Goal: Task Accomplishment & Management: Manage account settings

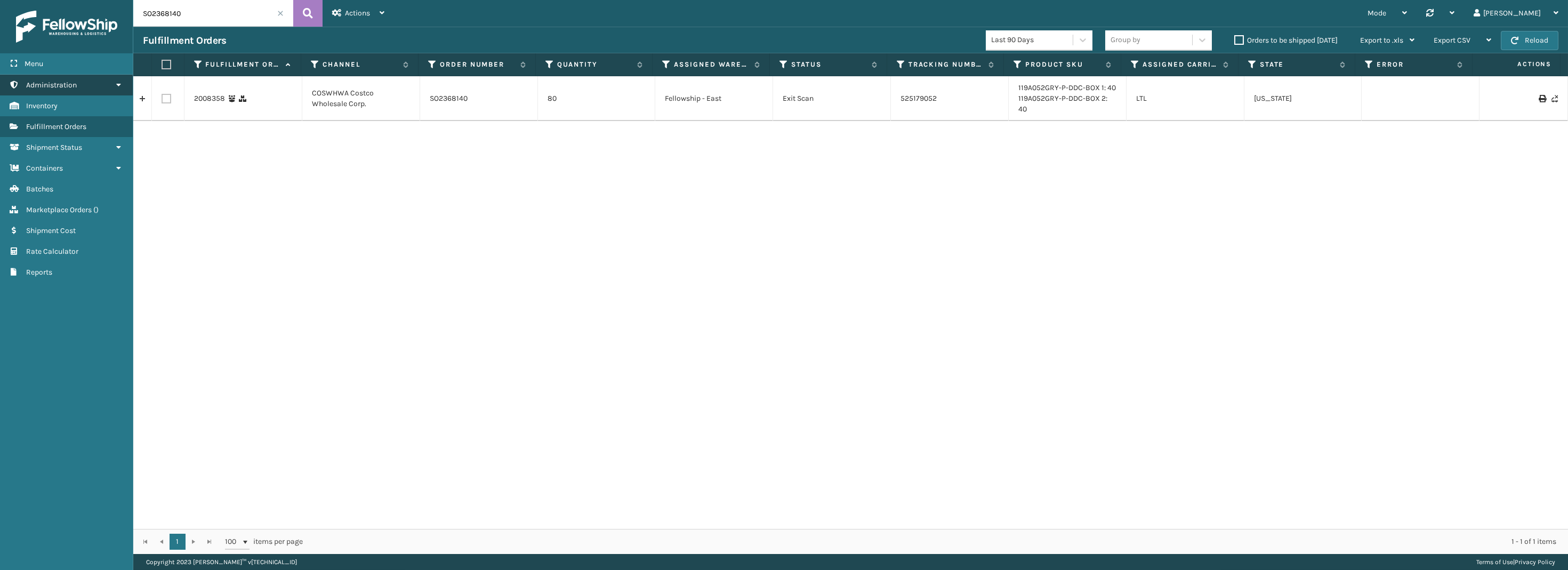
click at [45, 79] on link "Shipment Status Administration" at bounding box center [66, 85] width 133 height 21
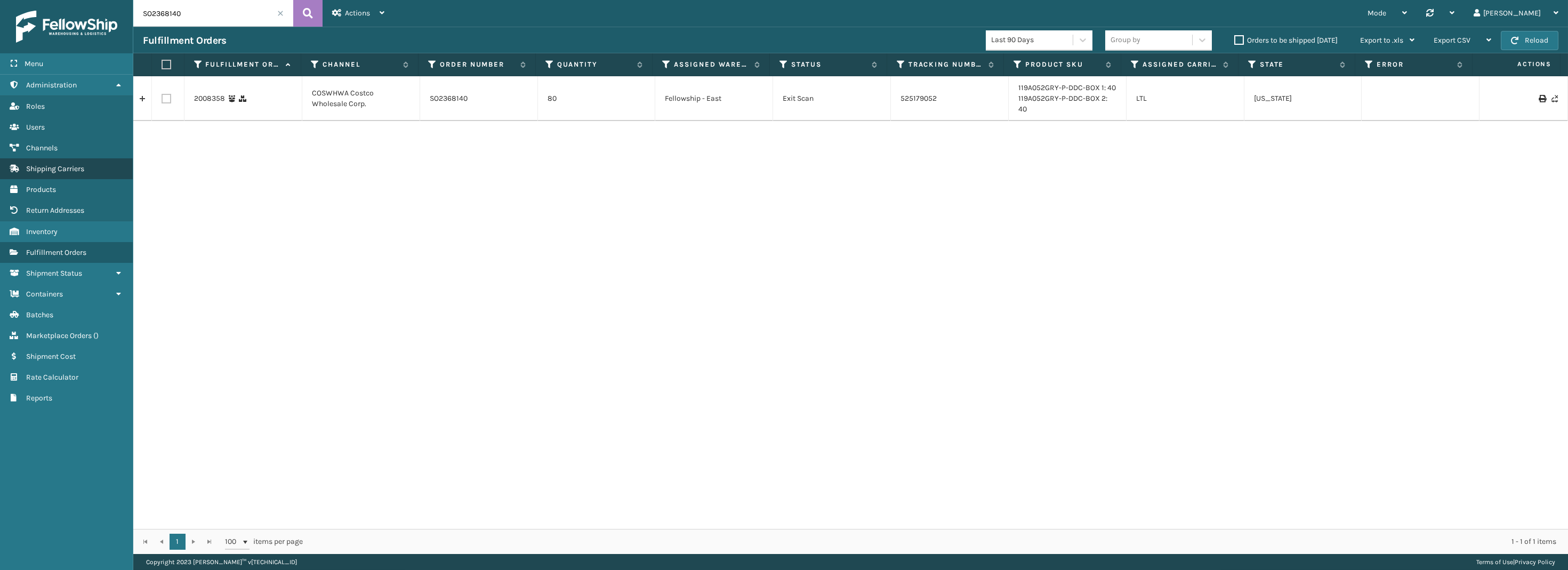
click at [64, 166] on span "Shipping Carriers" at bounding box center [56, 169] width 58 height 9
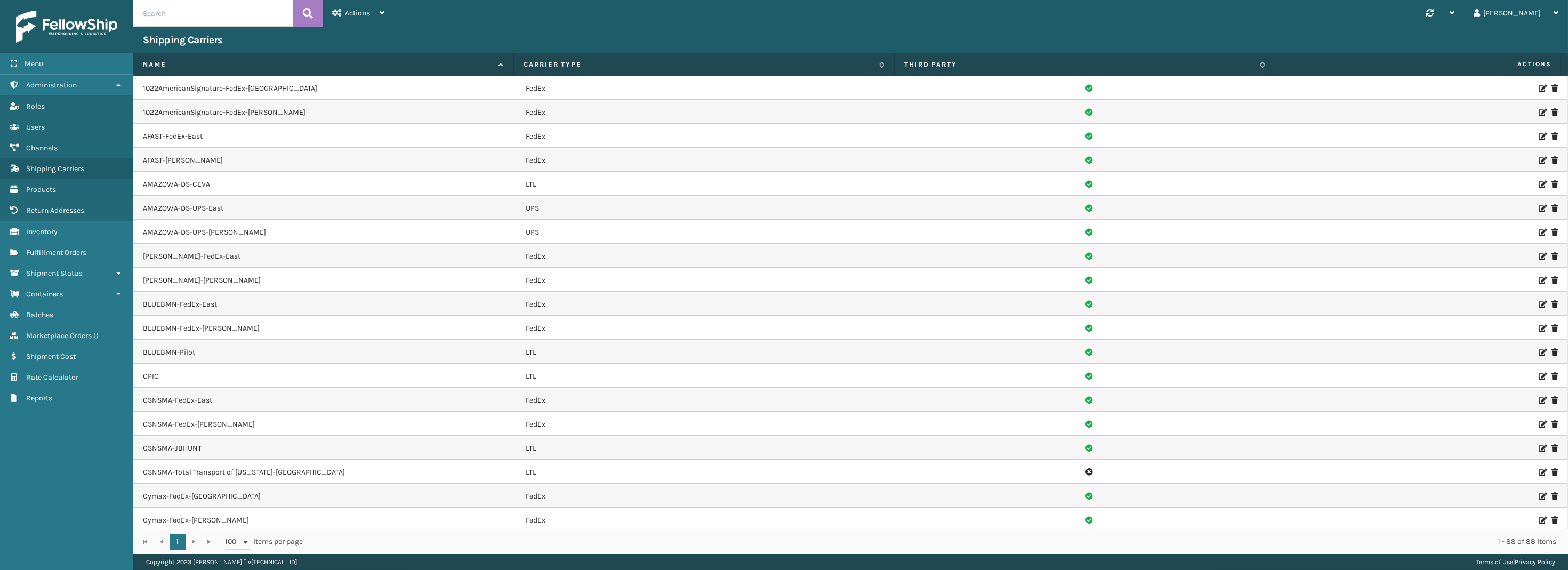
click at [1539, 85] on icon at bounding box center [1542, 89] width 7 height 8
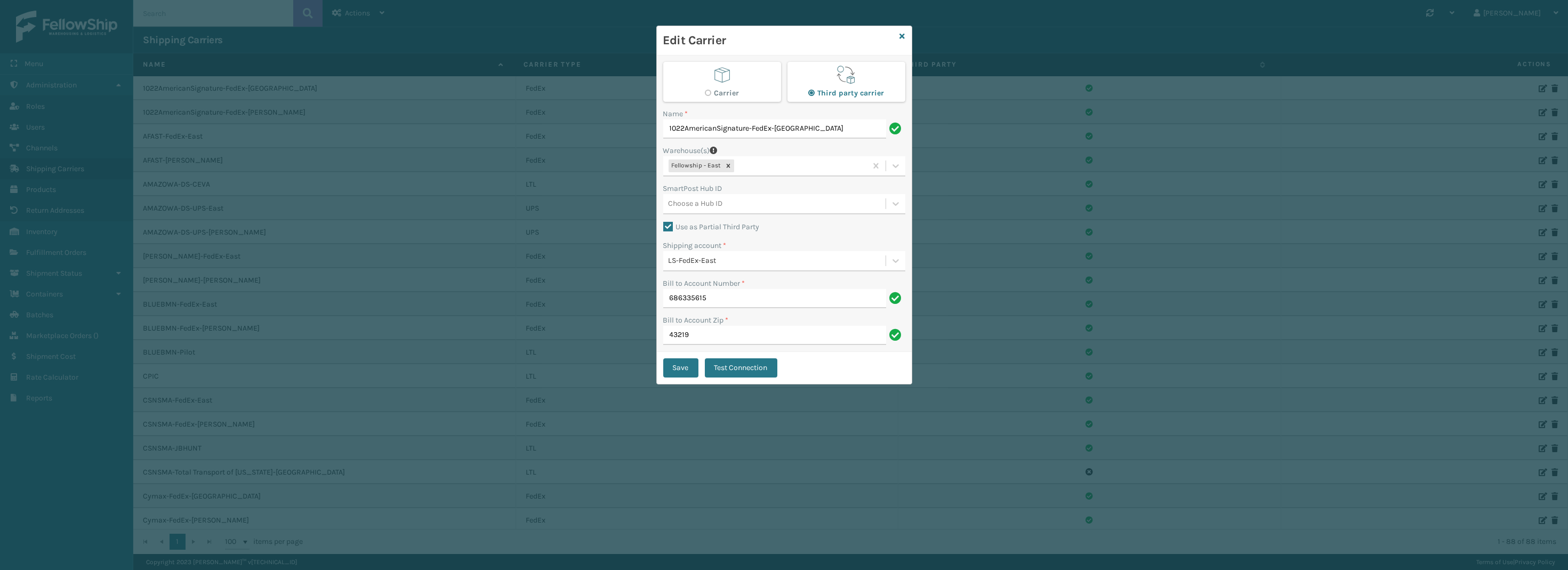
click at [898, 34] on div "Edit Carrier" at bounding box center [784, 41] width 255 height 29
click at [903, 36] on icon at bounding box center [903, 37] width 6 height 8
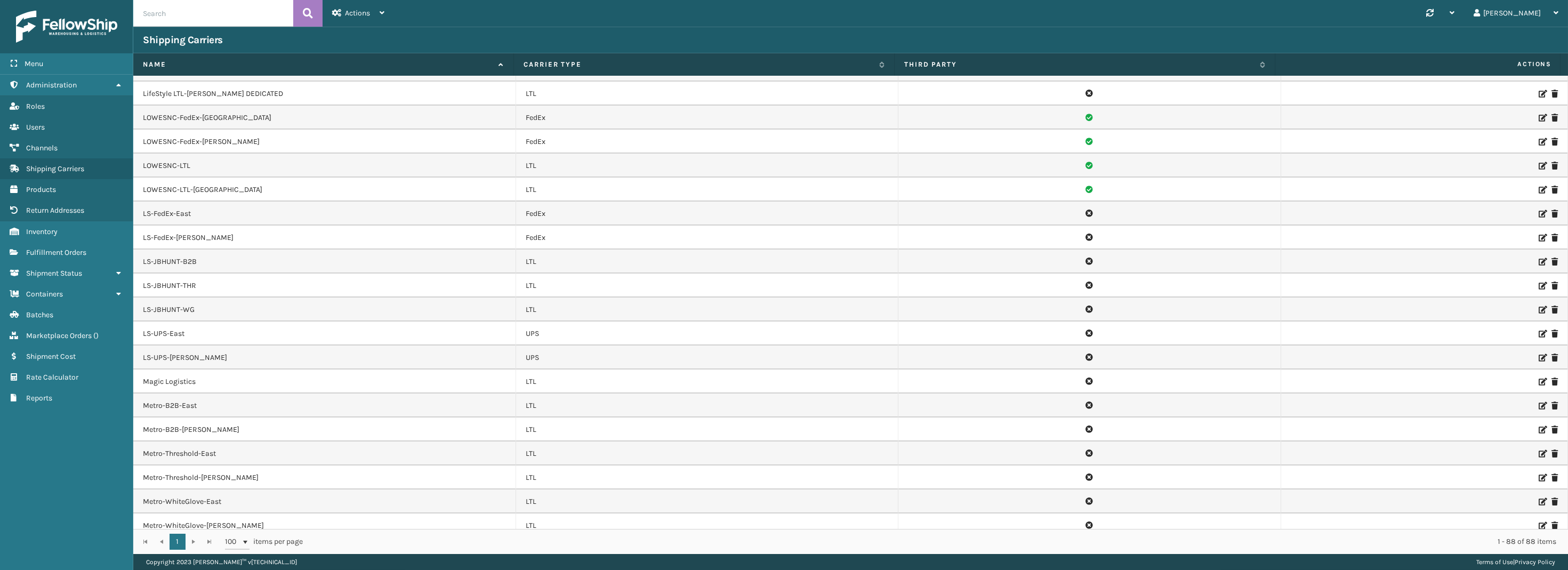
scroll to position [1067, 0]
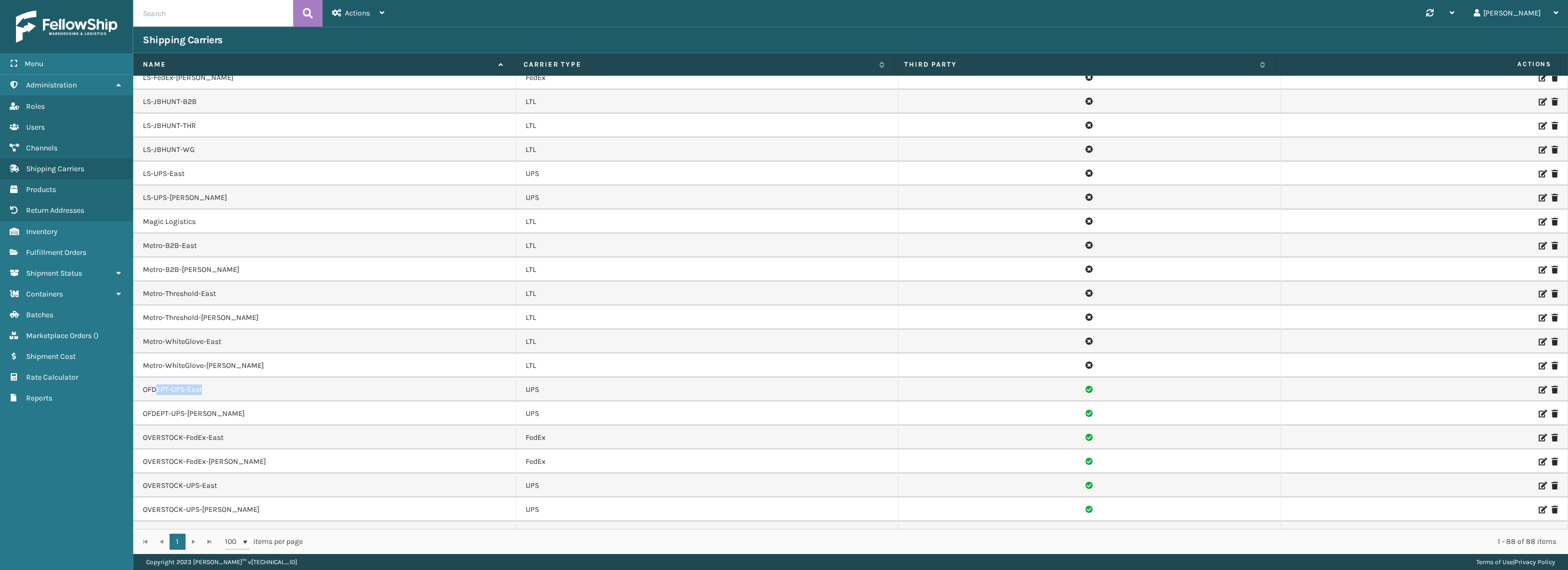
drag, startPoint x: 203, startPoint y: 389, endPoint x: 158, endPoint y: 388, distance: 45.0
click at [158, 388] on td "OFDEPT-UPS-East" at bounding box center [325, 389] width 383 height 24
click at [175, 414] on td "OFDEPT-UPS-[PERSON_NAME]" at bounding box center [325, 413] width 383 height 24
click at [371, 17] on div "Actions" at bounding box center [358, 13] width 52 height 26
drag, startPoint x: 207, startPoint y: 388, endPoint x: 139, endPoint y: 384, distance: 68.1
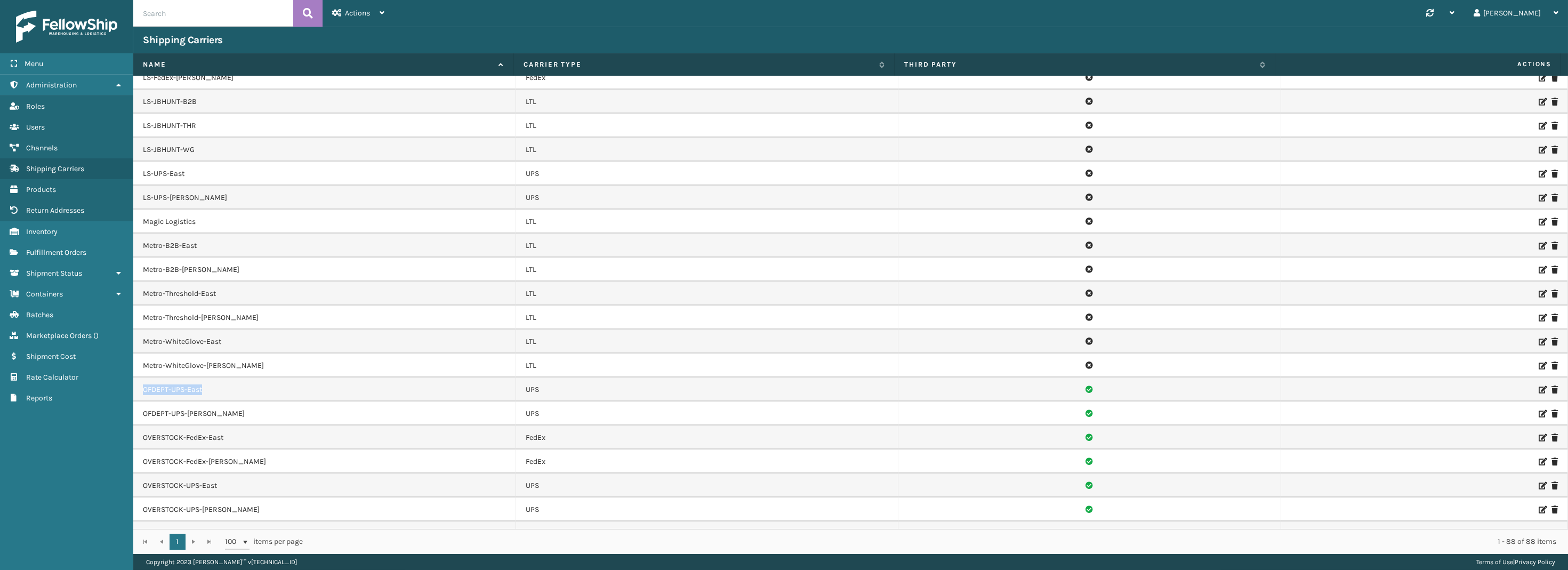
click at [139, 384] on td "OFDEPT-UPS-East" at bounding box center [325, 389] width 383 height 24
copy td "OFDEPT-UPS-East"
click at [375, 10] on div "Actions" at bounding box center [358, 13] width 52 height 26
click at [380, 39] on button "New Carrier" at bounding box center [395, 41] width 143 height 27
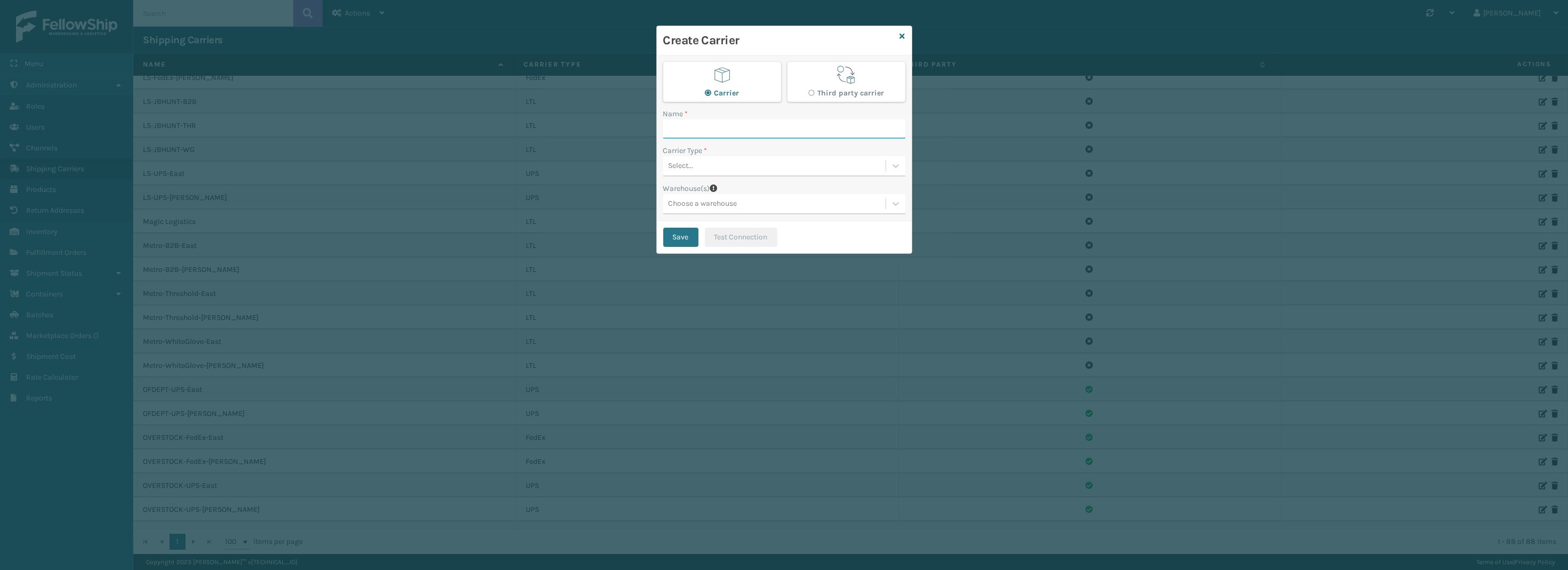
click at [783, 125] on input "Name *" at bounding box center [784, 129] width 242 height 19
paste input "OFDEPT-UPS-East"
click at [704, 131] on input "OFDEPT-UPS-East" at bounding box center [774, 129] width 223 height 19
click at [705, 131] on input "OFDEPT-UPS-East" at bounding box center [774, 129] width 223 height 19
type input "OFDEPT-FEDEX-East"
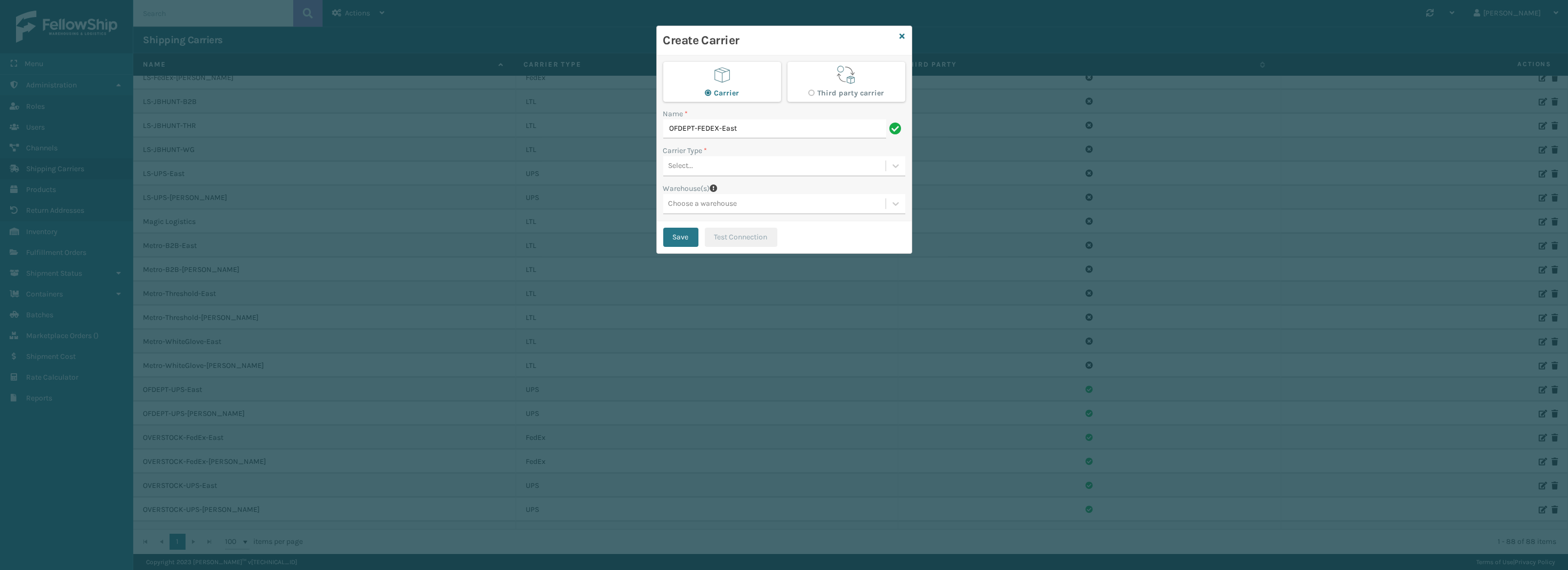
click at [716, 164] on div "Select..." at bounding box center [774, 166] width 222 height 18
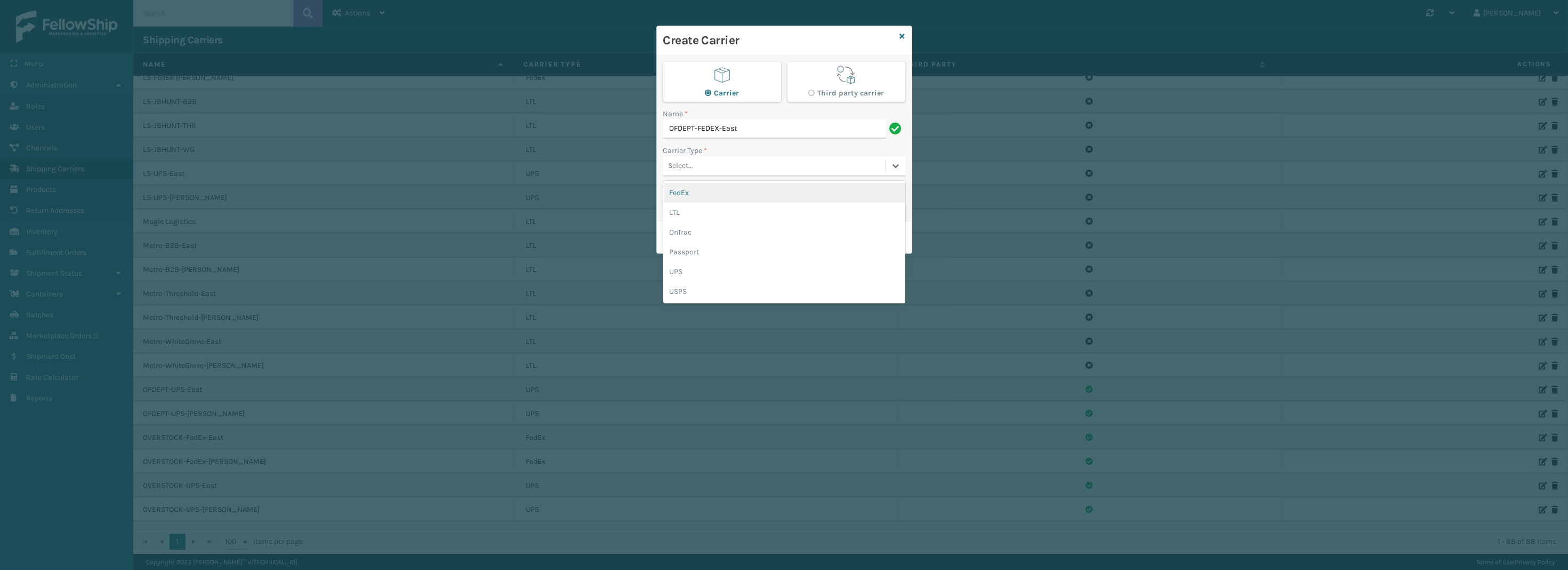
click at [688, 190] on div "FedEx" at bounding box center [784, 192] width 242 height 20
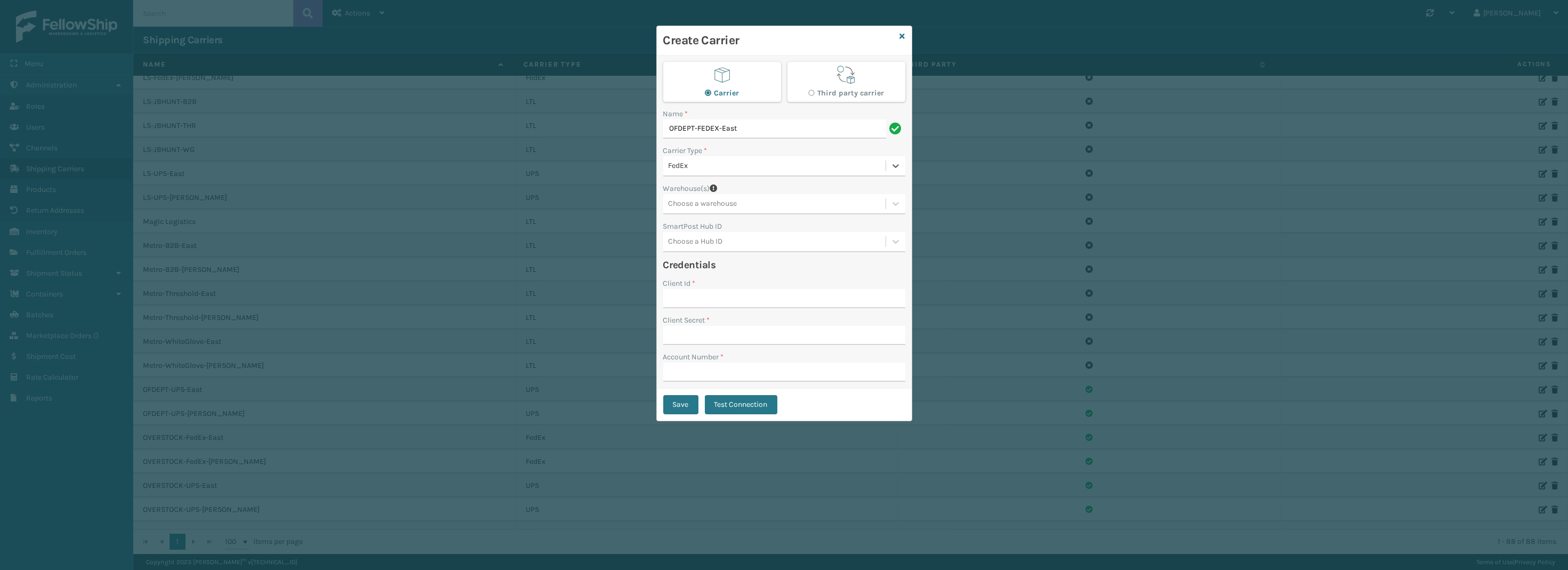
click at [838, 98] on div "Third party carrier" at bounding box center [846, 93] width 76 height 13
radio input "false"
radio input "true"
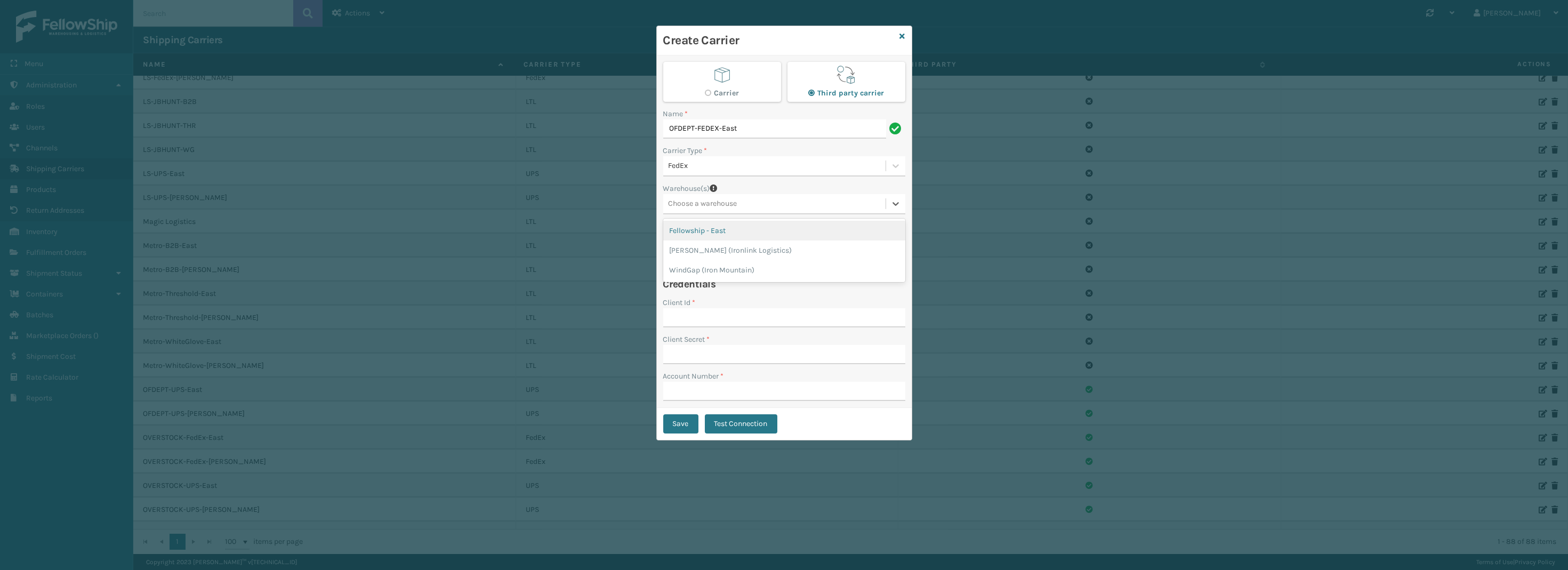
click at [737, 204] on div "Choose a warehouse" at bounding box center [703, 204] width 69 height 11
click at [717, 229] on div "Fellowship - East" at bounding box center [784, 230] width 242 height 20
click at [752, 204] on div "Fellowship - East" at bounding box center [765, 204] width 203 height 18
click at [747, 232] on div "[PERSON_NAME] (Ironlink Logistics)" at bounding box center [784, 230] width 242 height 20
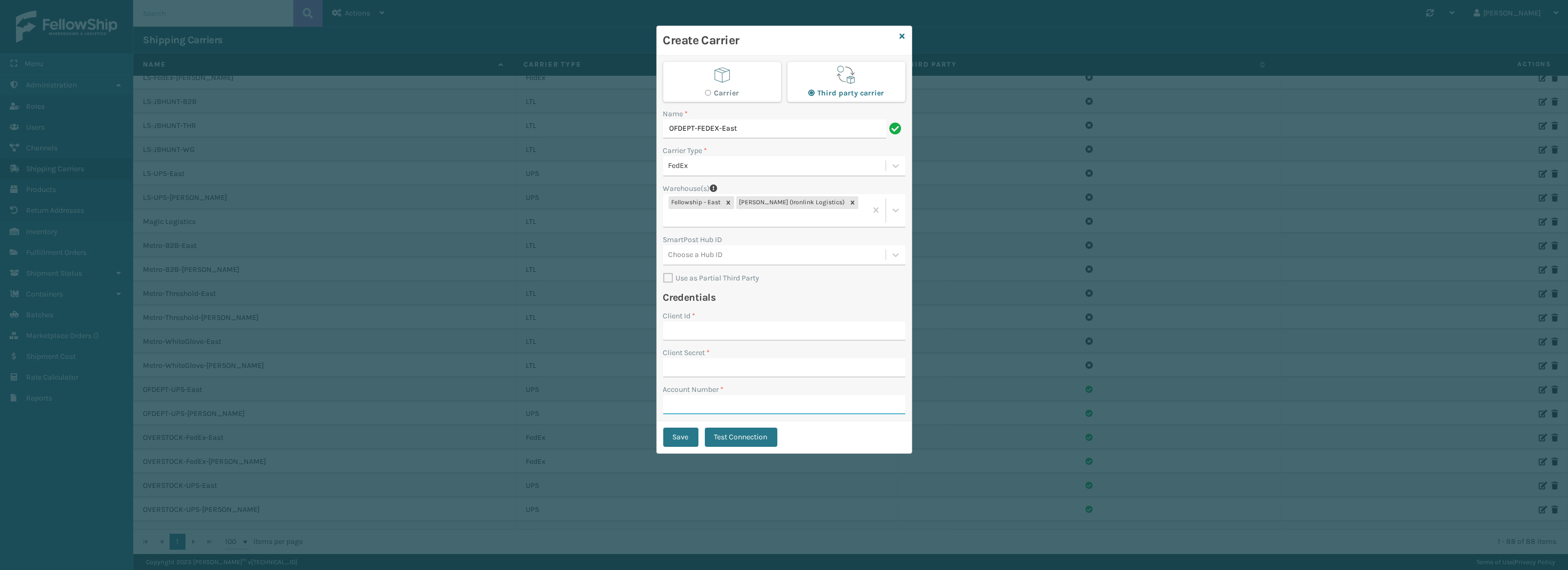
click at [741, 396] on input "Account Number *" at bounding box center [784, 405] width 242 height 19
paste input "210228627"
type input "210228627"
click at [729, 273] on label "Use as Partial Third Party" at bounding box center [711, 278] width 96 height 9
click at [664, 272] on input "Use as Partial Third Party" at bounding box center [663, 272] width 1 height 1
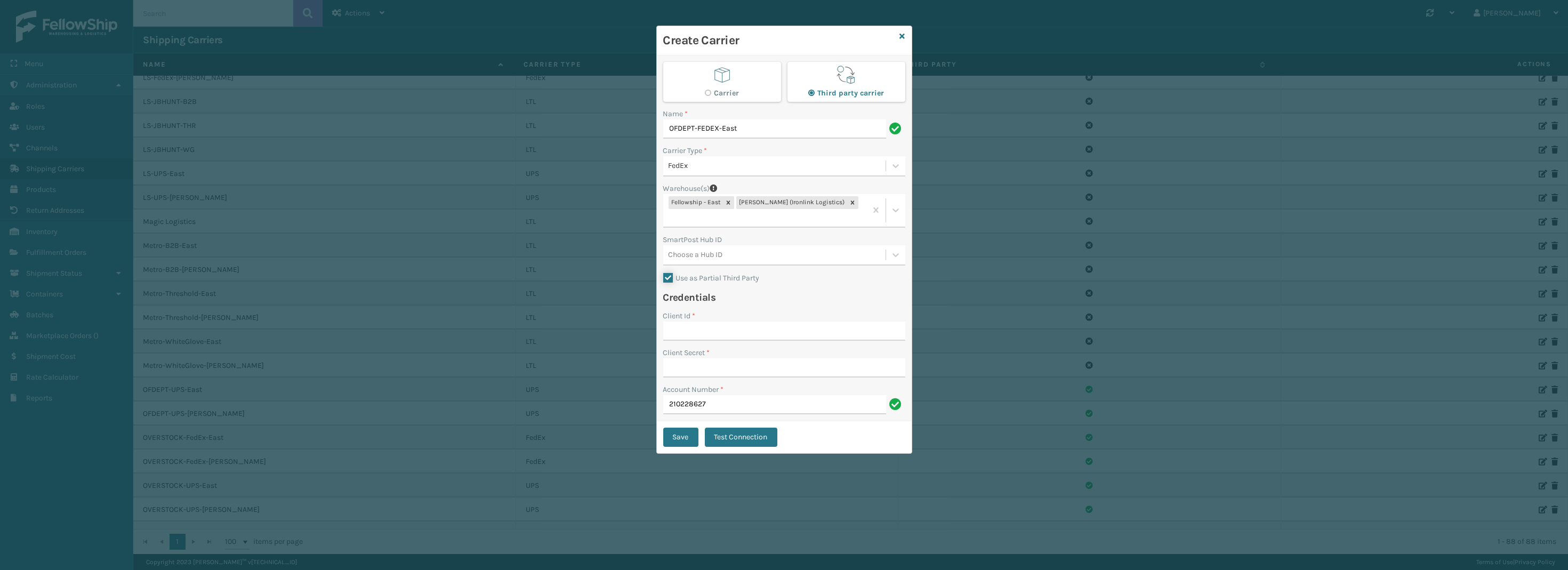
checkbox input "true"
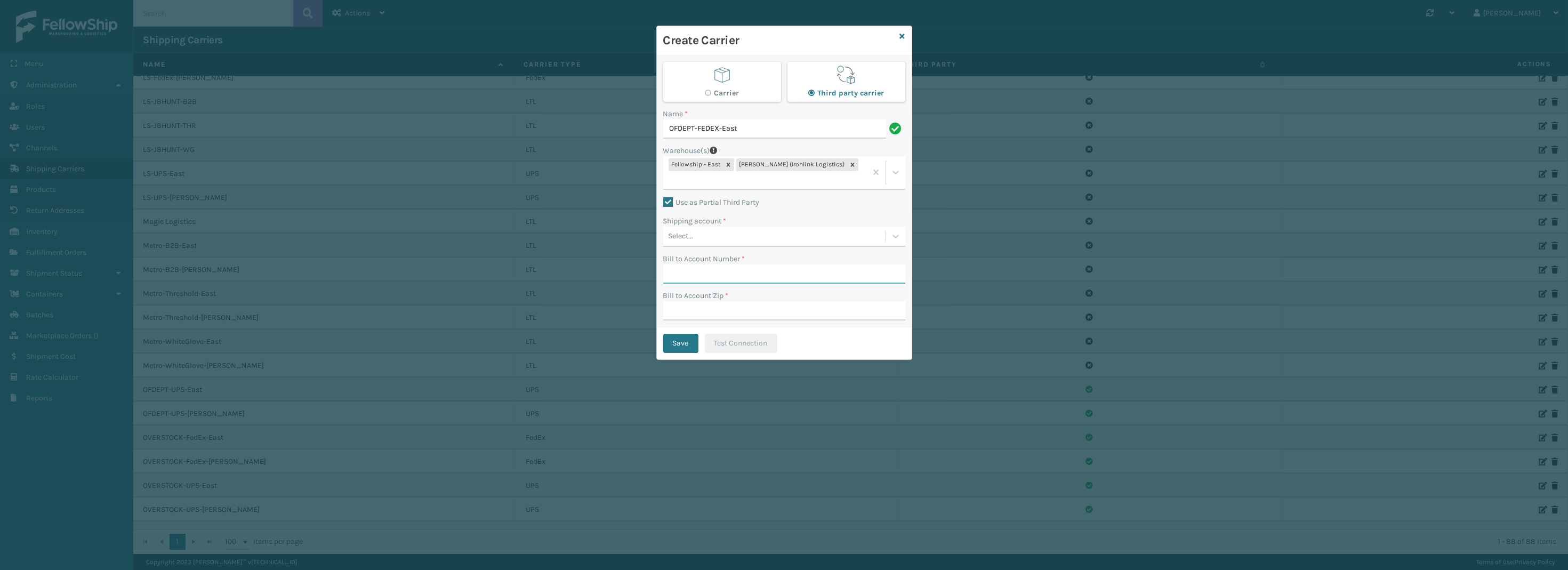
click at [709, 265] on input "Bill to Account Number *" at bounding box center [784, 274] width 242 height 19
paste input "210228627"
type input "210228627"
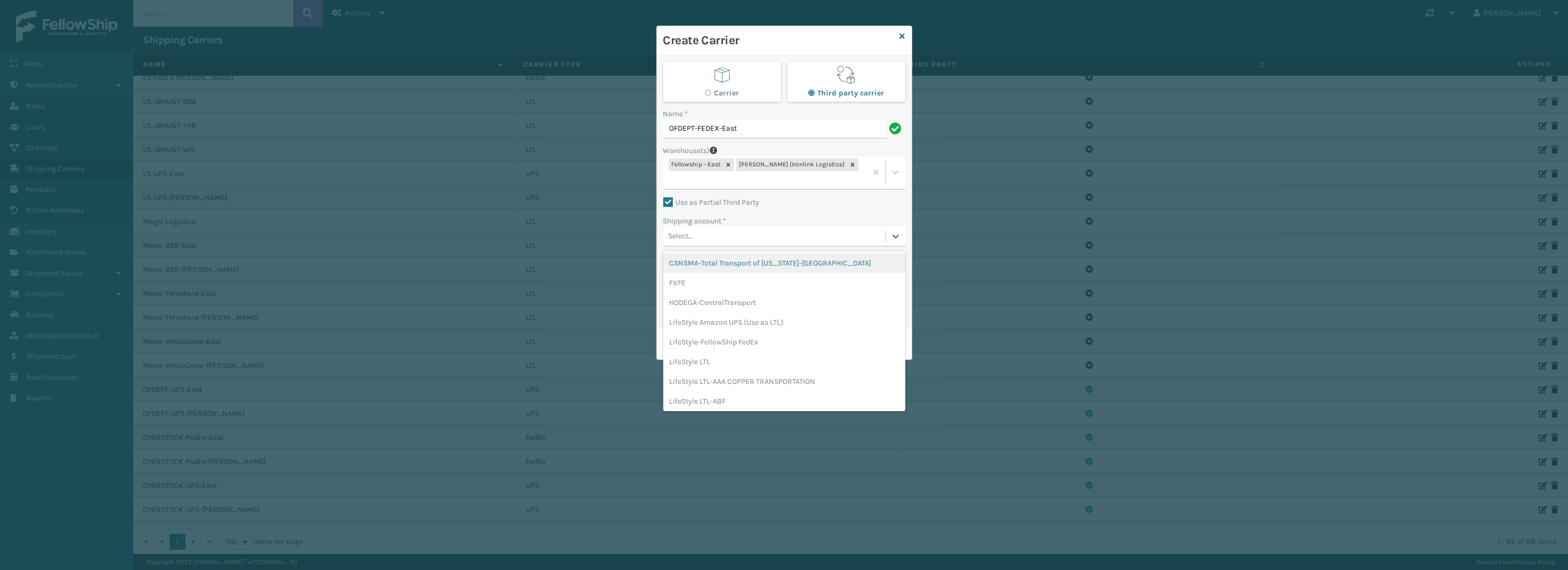
click at [750, 227] on div "Select..." at bounding box center [774, 236] width 222 height 18
click at [748, 302] on div "LS-FedEx-East" at bounding box center [784, 312] width 242 height 20
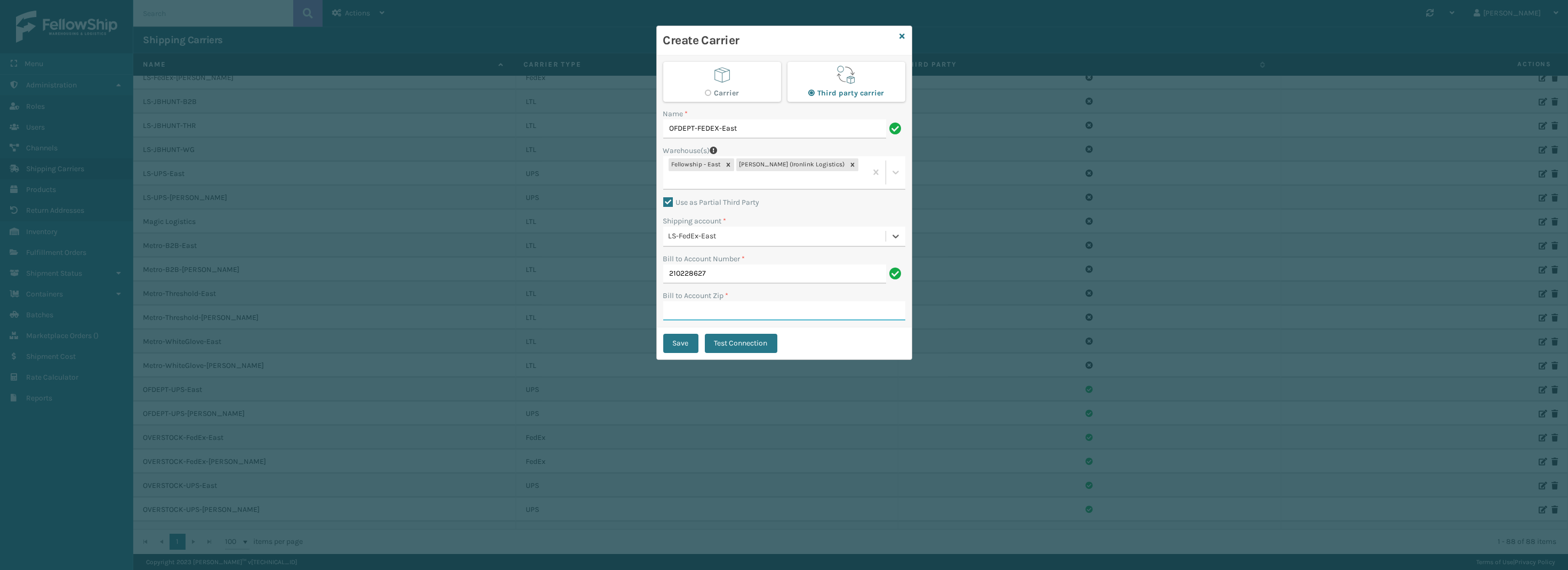
click at [723, 301] on input "Bill to Account Zip *" at bounding box center [784, 311] width 242 height 19
drag, startPoint x: 747, startPoint y: 134, endPoint x: 638, endPoint y: 120, distance: 109.9
click at [638, 120] on div "Create Carrier Carrier Third party carrier Name * OFDEPT-FEDEX-East Warehouse(s…" at bounding box center [784, 285] width 1568 height 570
click at [811, 301] on input "Bill to Account Zip *" at bounding box center [784, 311] width 242 height 19
type input "33496"
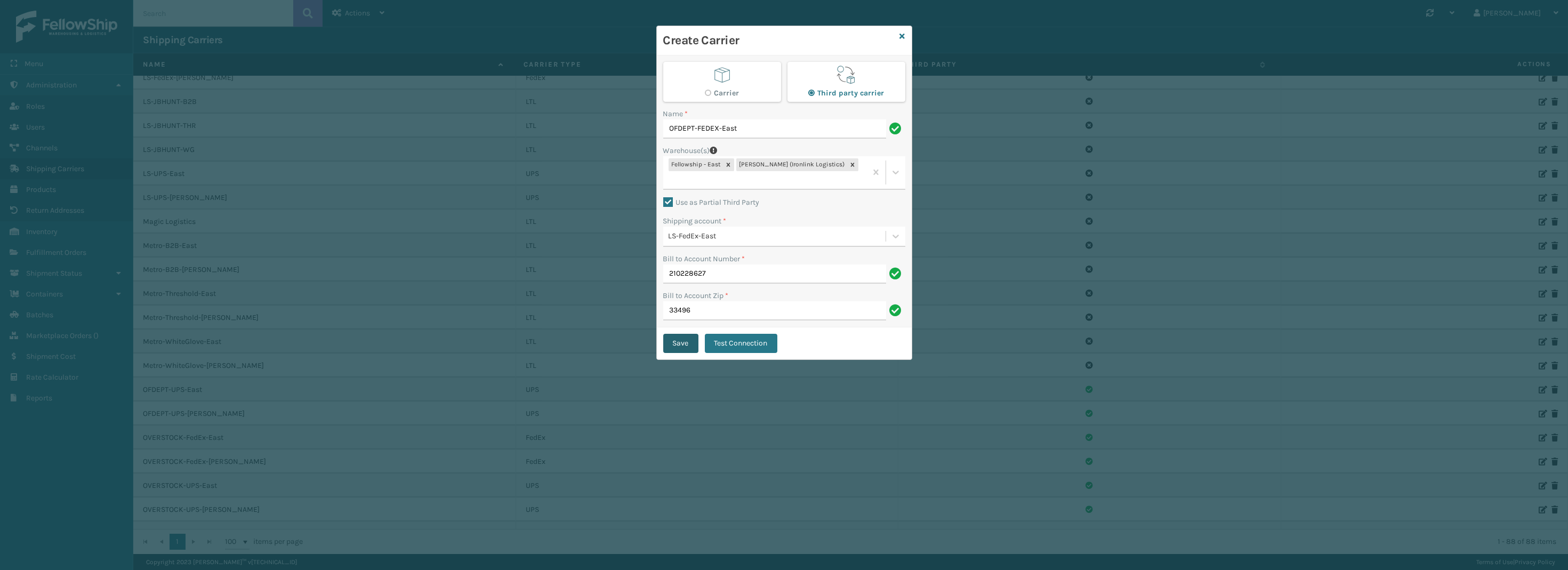
click at [676, 335] on button "Save" at bounding box center [680, 343] width 35 height 19
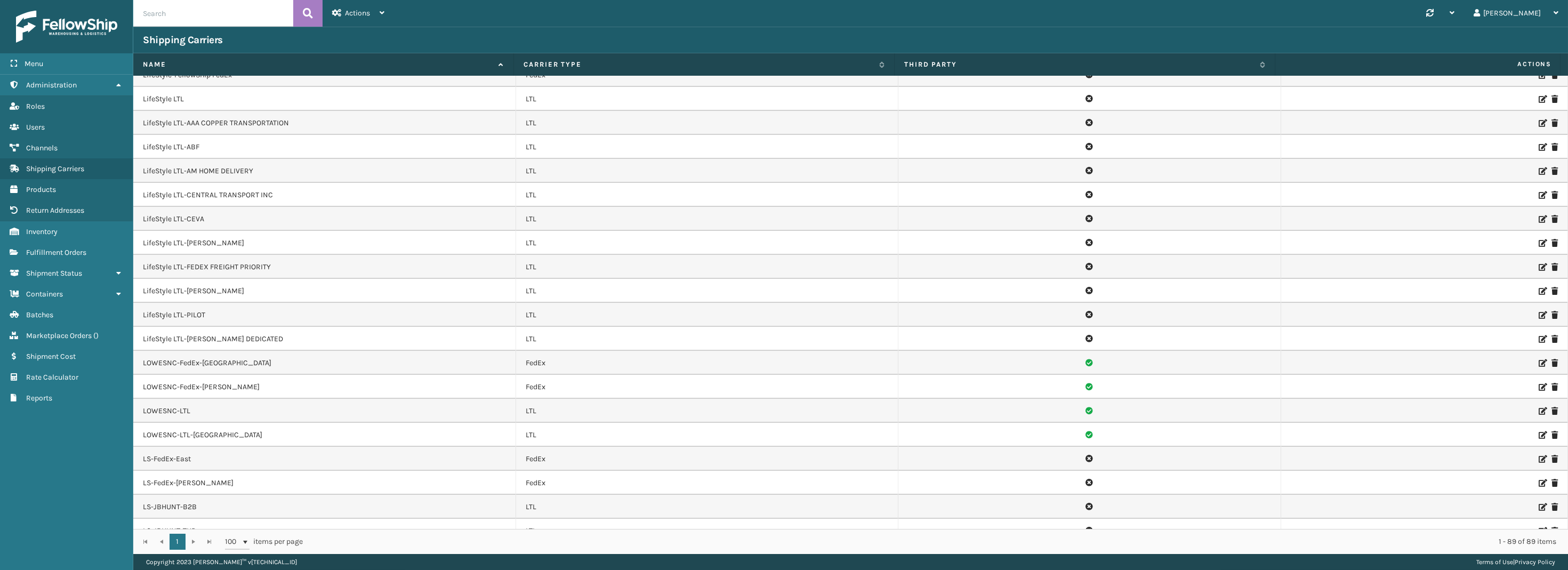
scroll to position [875, 0]
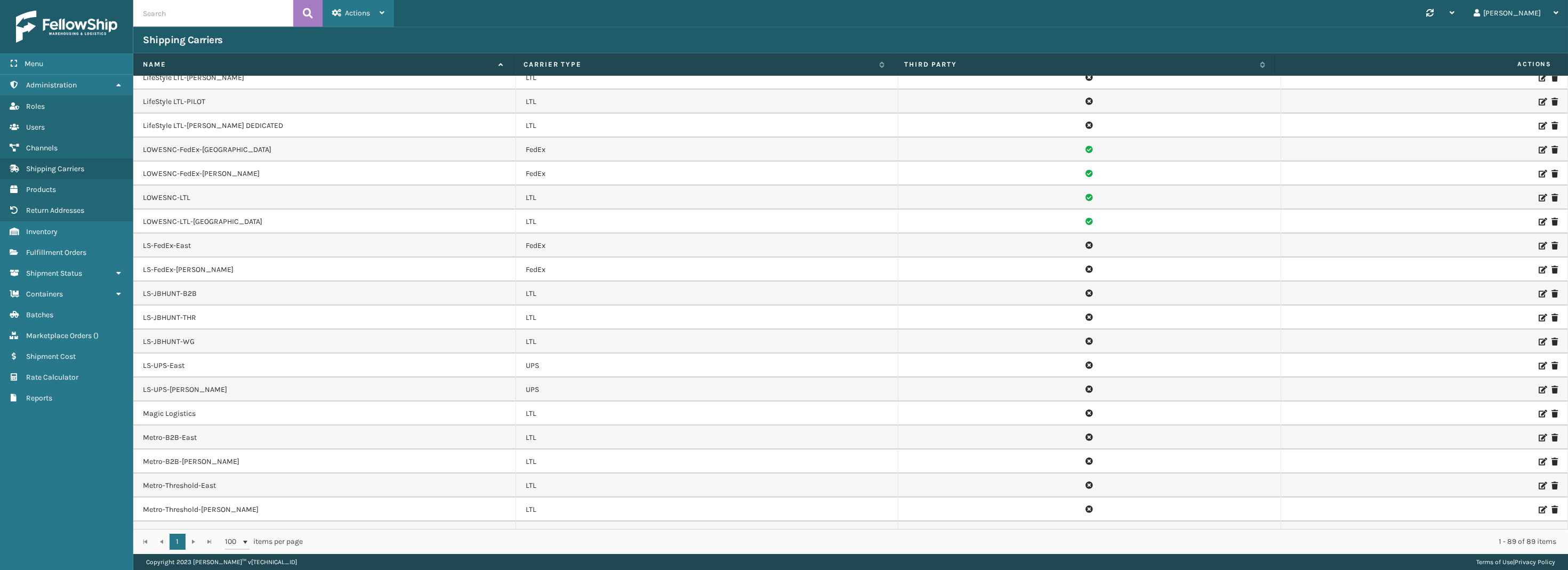
click at [359, 13] on span "Actions" at bounding box center [357, 13] width 25 height 9
click at [369, 44] on button "New Carrier" at bounding box center [395, 41] width 143 height 27
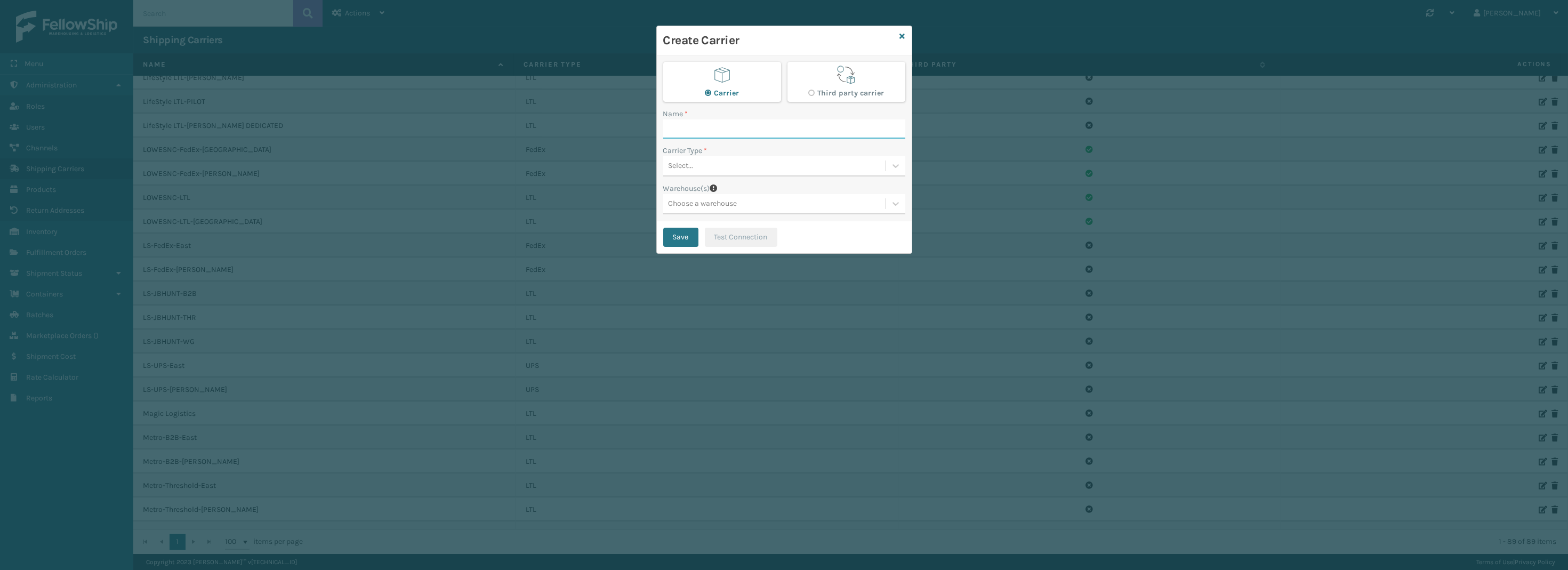
click at [730, 120] on input "Name *" at bounding box center [784, 129] width 242 height 19
paste input "OFDEPT-FEDEX-East"
click at [727, 128] on input "OFDEPT-FEDEX-East" at bounding box center [774, 129] width 223 height 19
type input "OFDEPT-FEDEX-[PERSON_NAME]"
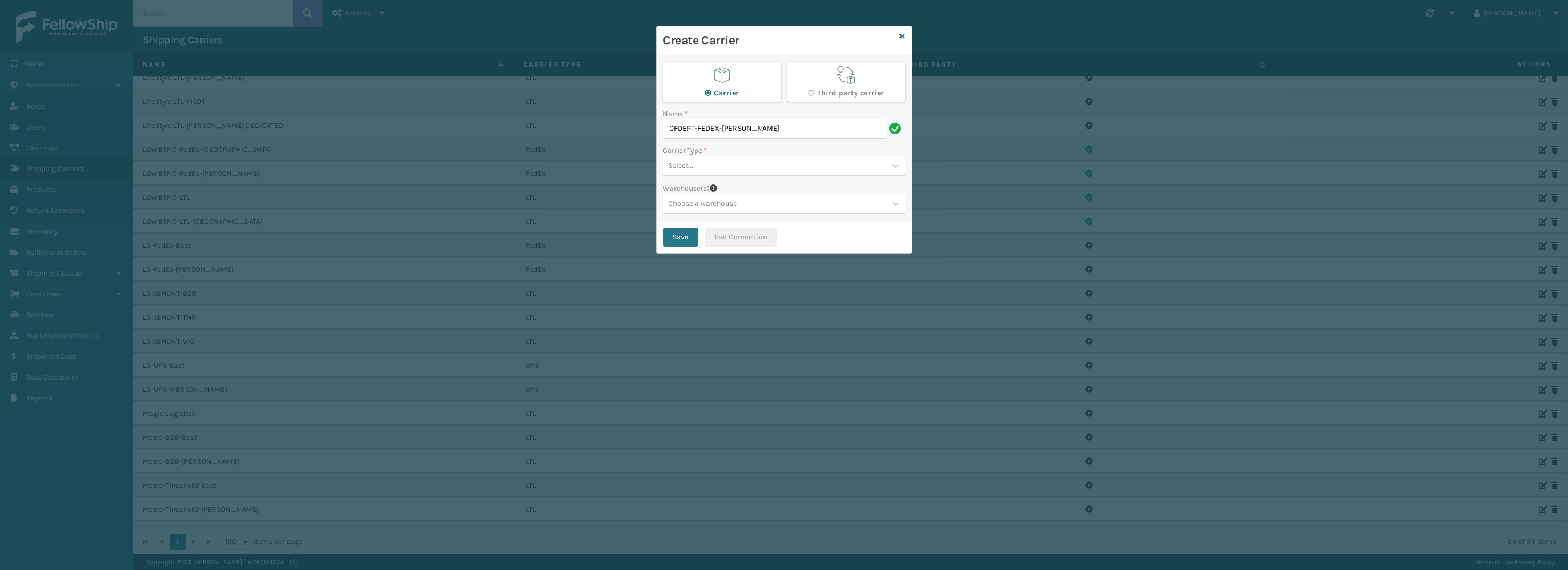
click at [833, 88] on div "Third party carrier" at bounding box center [846, 93] width 76 height 13
radio input "false"
radio input "true"
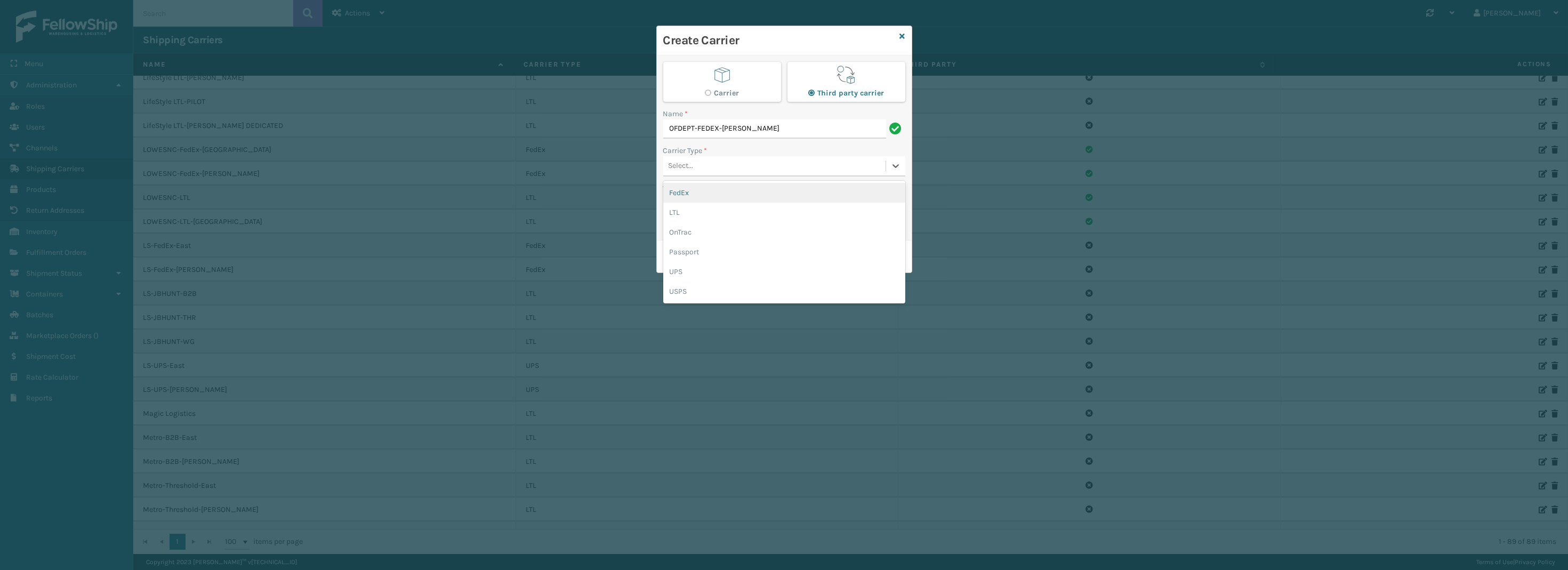
click at [706, 170] on div "Select..." at bounding box center [774, 166] width 222 height 18
click at [705, 191] on div "FedEx" at bounding box center [784, 192] width 242 height 20
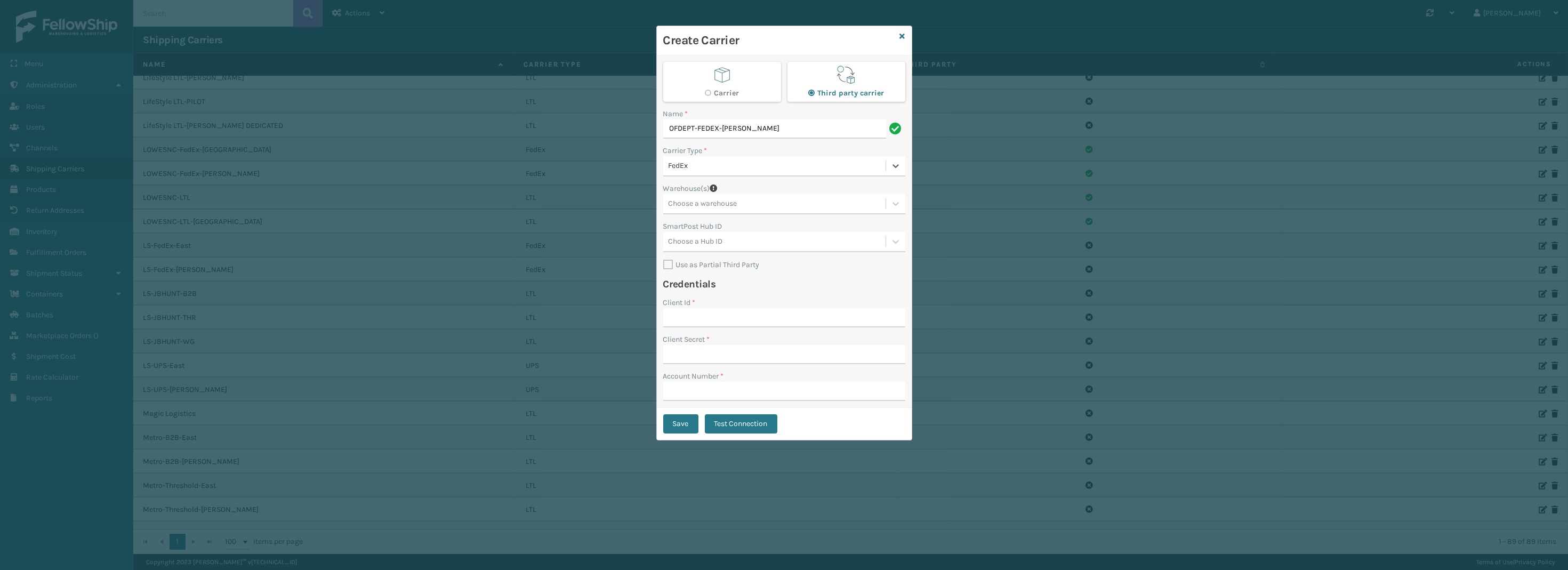
click at [704, 210] on div "Choose a warehouse" at bounding box center [774, 204] width 222 height 18
click at [713, 252] on div "[PERSON_NAME] (Ironlink Logistics)" at bounding box center [784, 250] width 242 height 20
click at [669, 265] on label "Use as Partial Third Party" at bounding box center [711, 265] width 96 height 9
click at [664, 260] on input "Use as Partial Third Party" at bounding box center [663, 259] width 1 height 1
checkbox input "true"
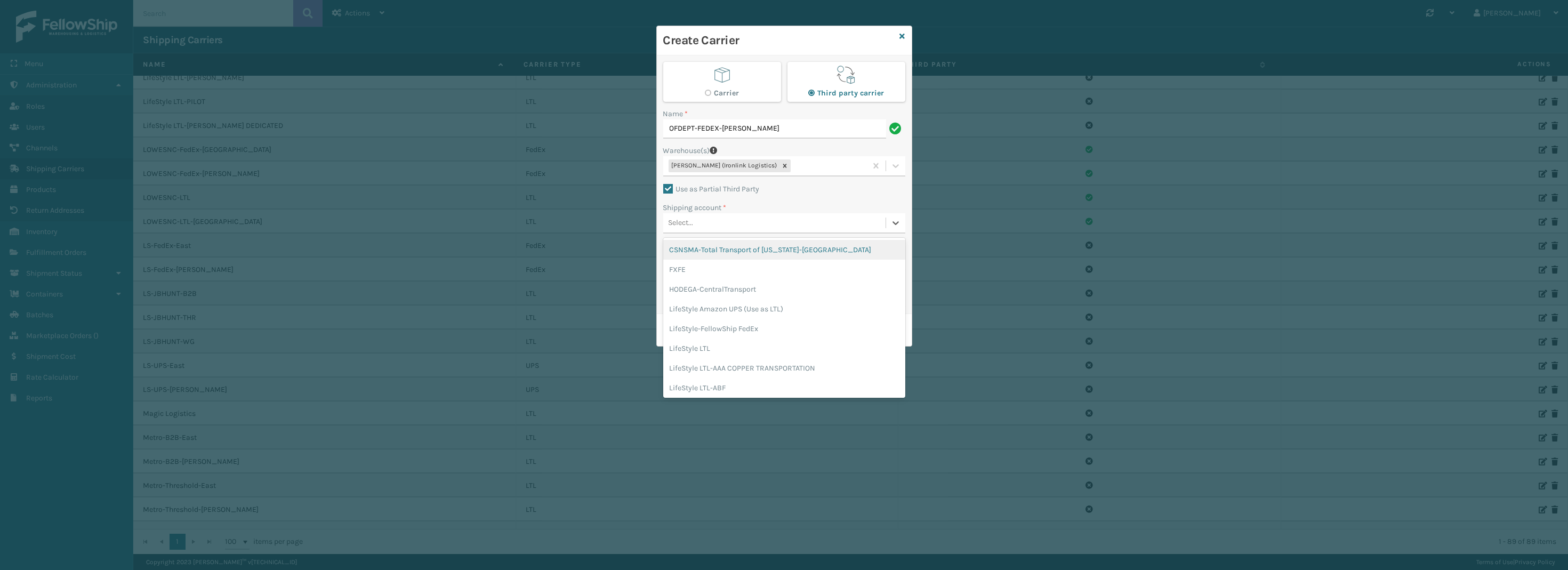
click at [729, 218] on div "Select..." at bounding box center [774, 223] width 222 height 18
click at [719, 315] on div "LS-FedEx-[PERSON_NAME]" at bounding box center [784, 318] width 242 height 20
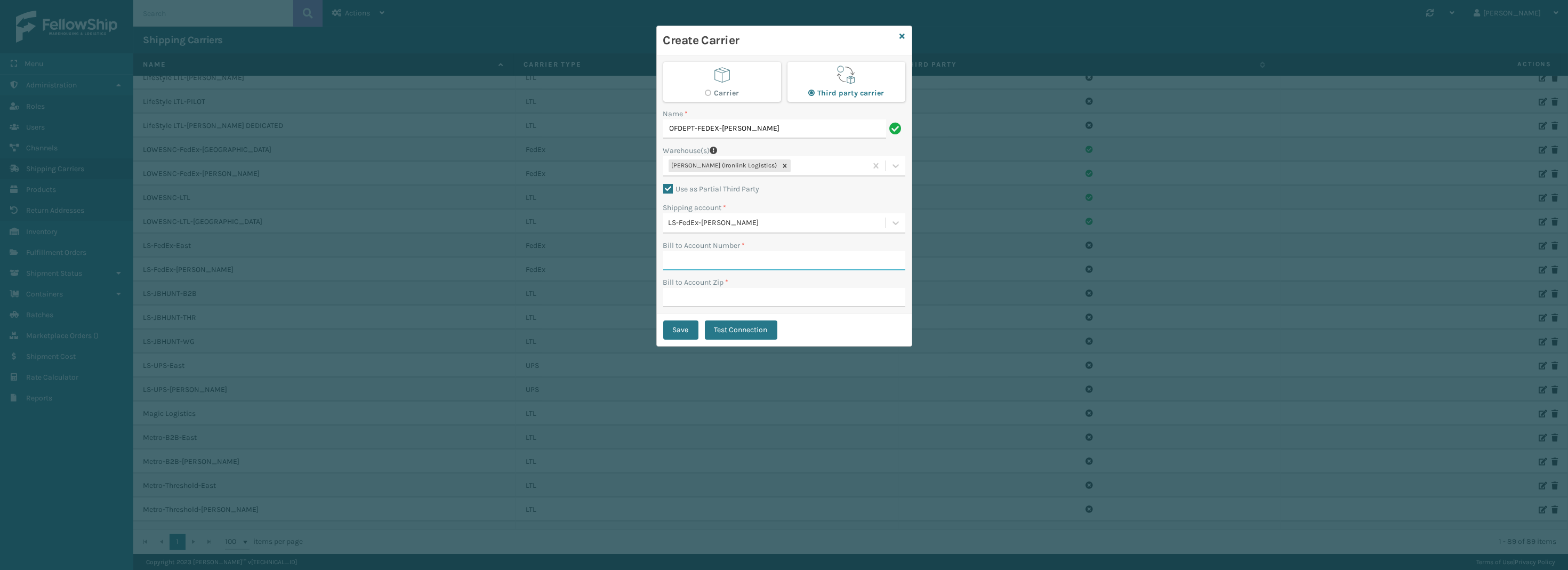
click at [697, 255] on input "Bill to Account Number *" at bounding box center [784, 261] width 242 height 19
paste input "OFDEPT-FEDEX-East"
type input "OFDEPT-FEDEX-East"
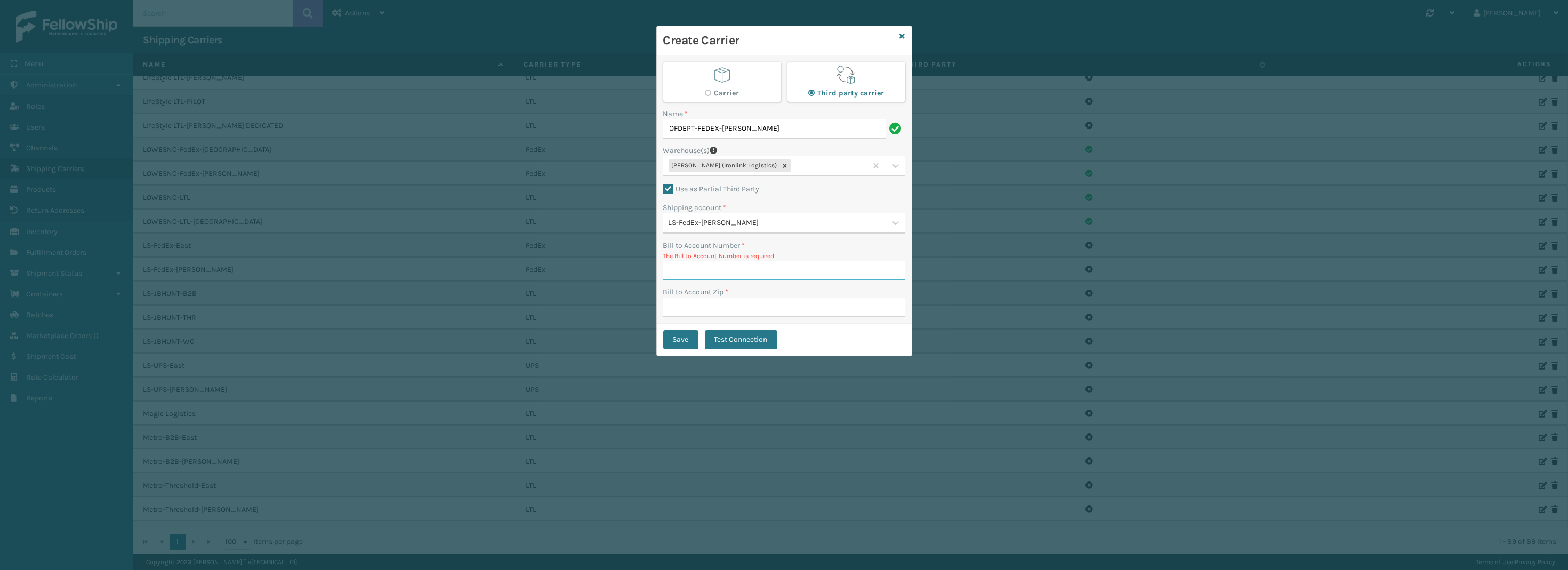
paste input "210228627"
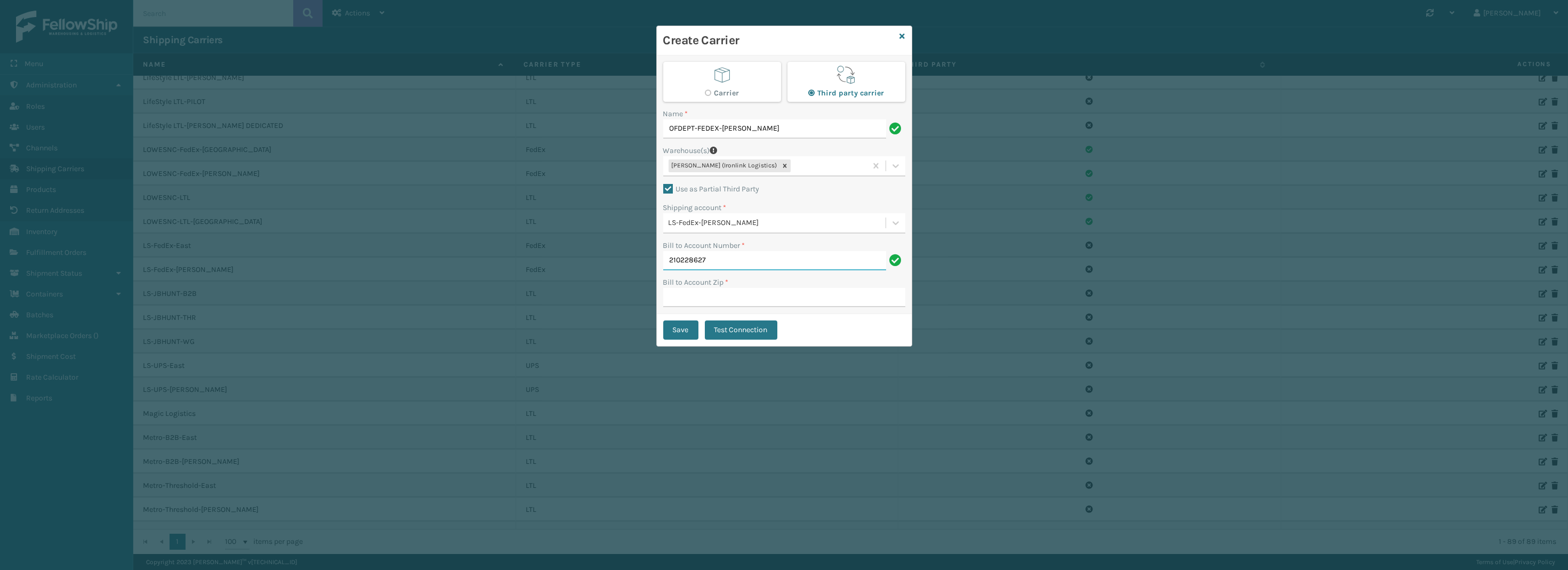
type input "210228627"
click at [719, 292] on input "Bill to Account Zip *" at bounding box center [784, 298] width 242 height 19
type input "33496"
click at [690, 325] on button "Save" at bounding box center [680, 330] width 35 height 19
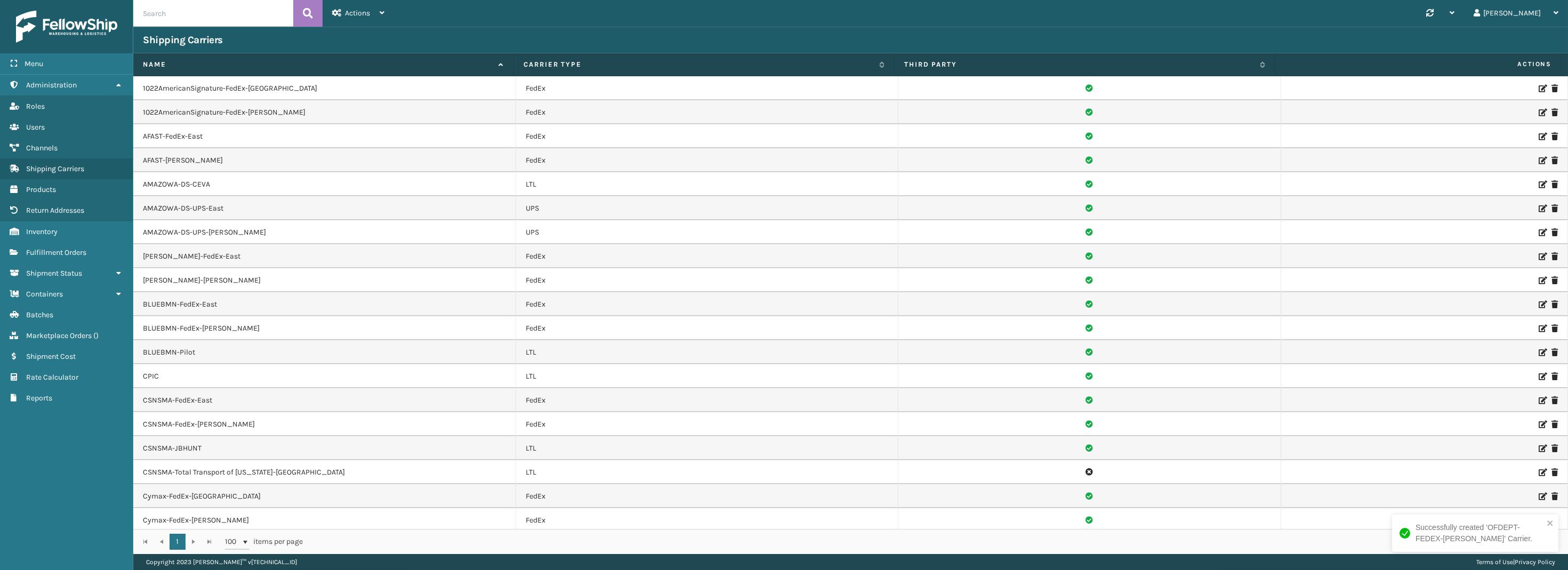
scroll to position [1148, 0]
click at [1539, 282] on icon at bounding box center [1542, 285] width 7 height 8
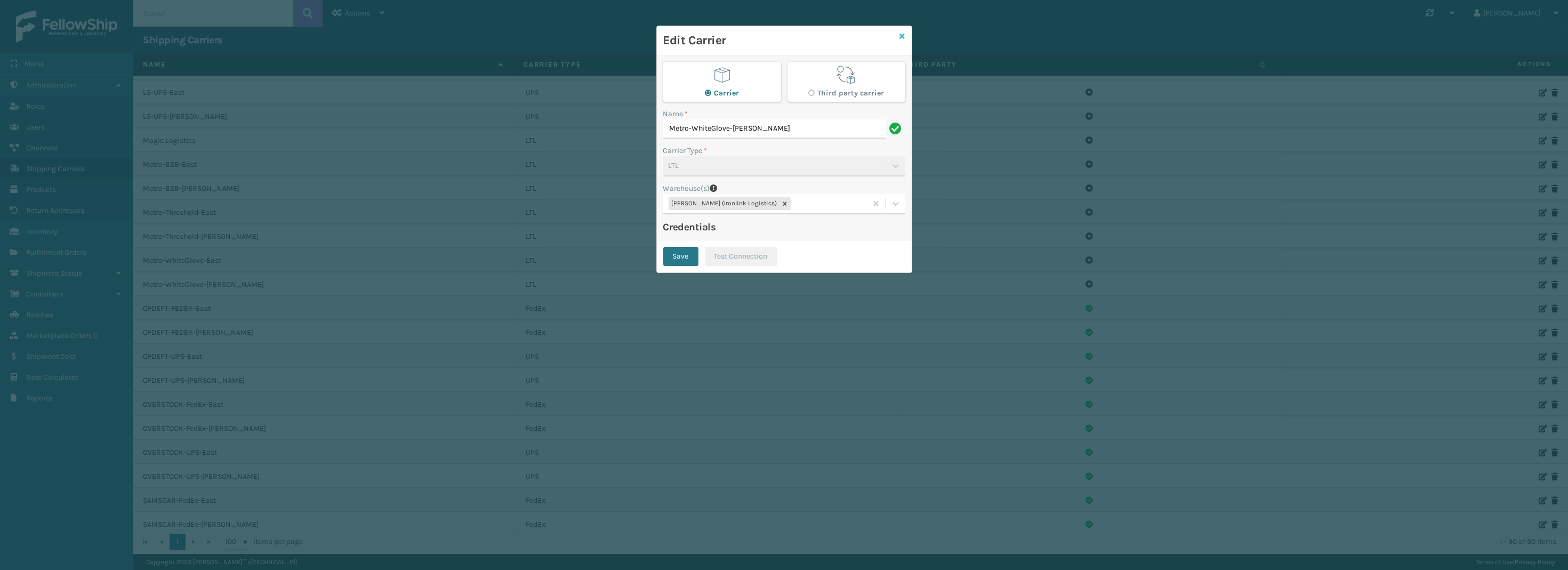
click at [900, 38] on icon at bounding box center [903, 37] width 6 height 8
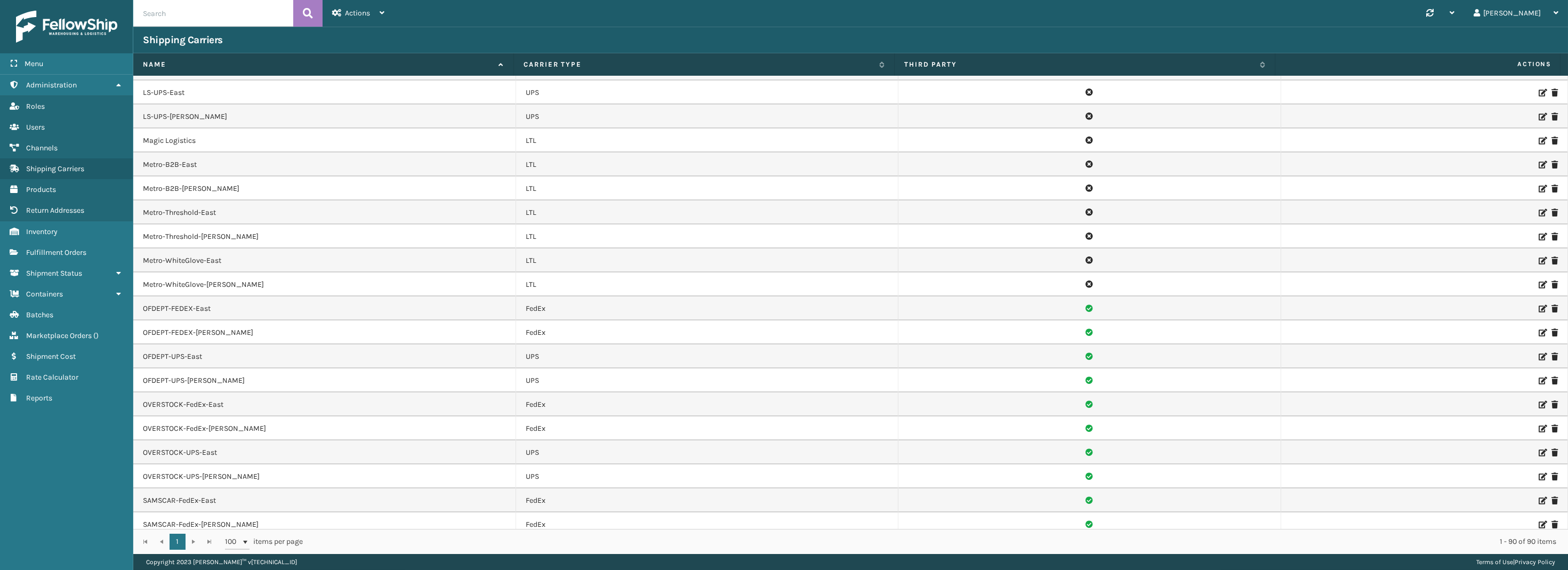
click at [1539, 305] on icon at bounding box center [1542, 309] width 7 height 8
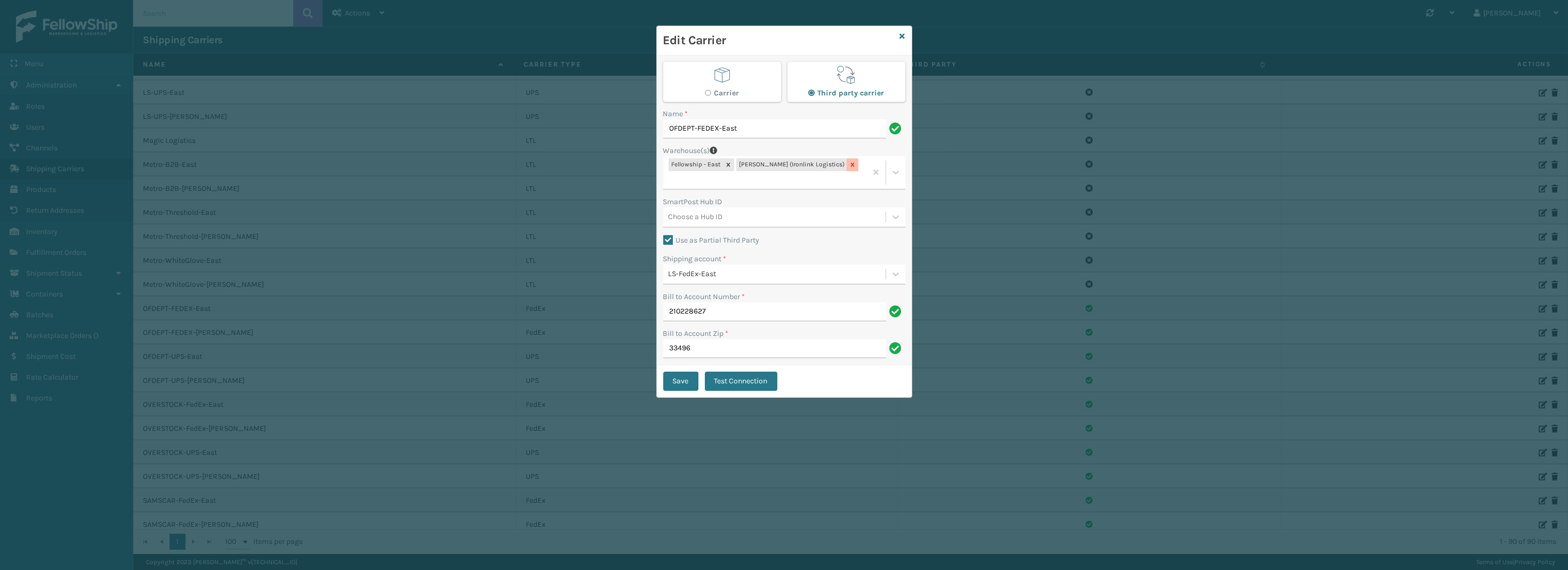
click at [849, 166] on icon at bounding box center [853, 165] width 8 height 8
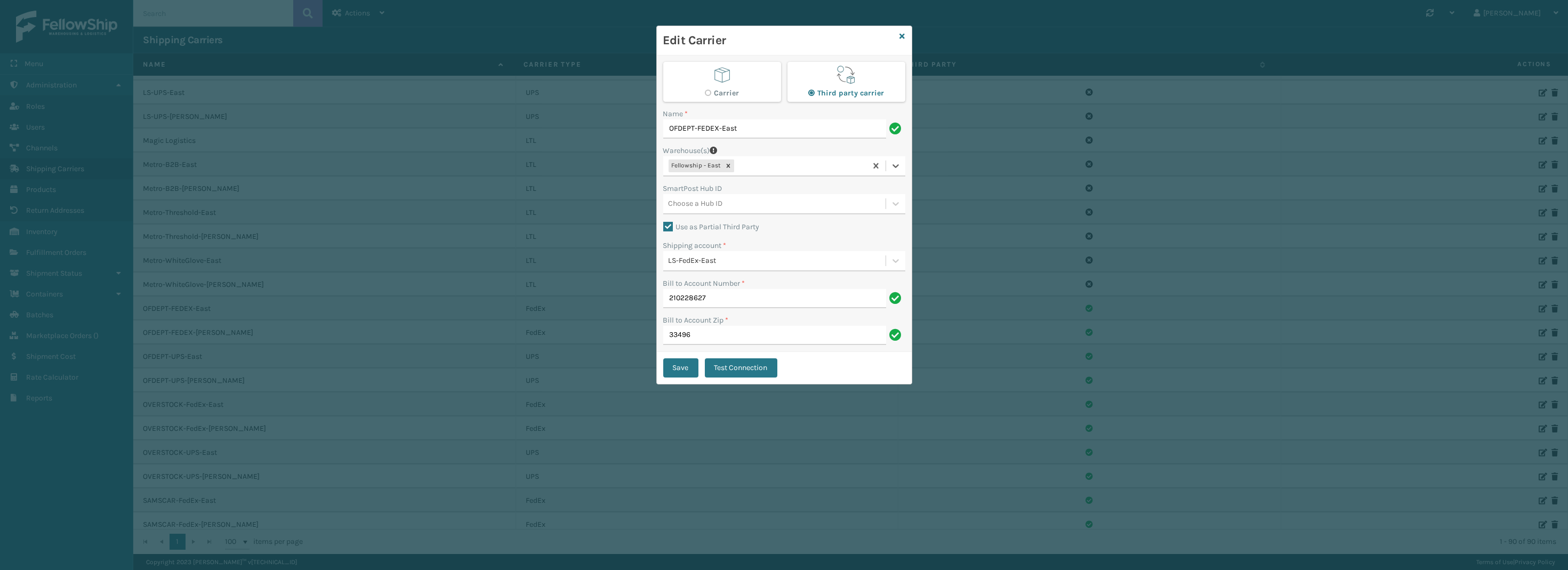
click at [822, 164] on div "Fellowship - East" at bounding box center [765, 166] width 203 height 18
click at [747, 215] on div "WindGap (Iron Mountain)" at bounding box center [784, 212] width 242 height 20
click at [687, 371] on button "Save" at bounding box center [680, 368] width 35 height 19
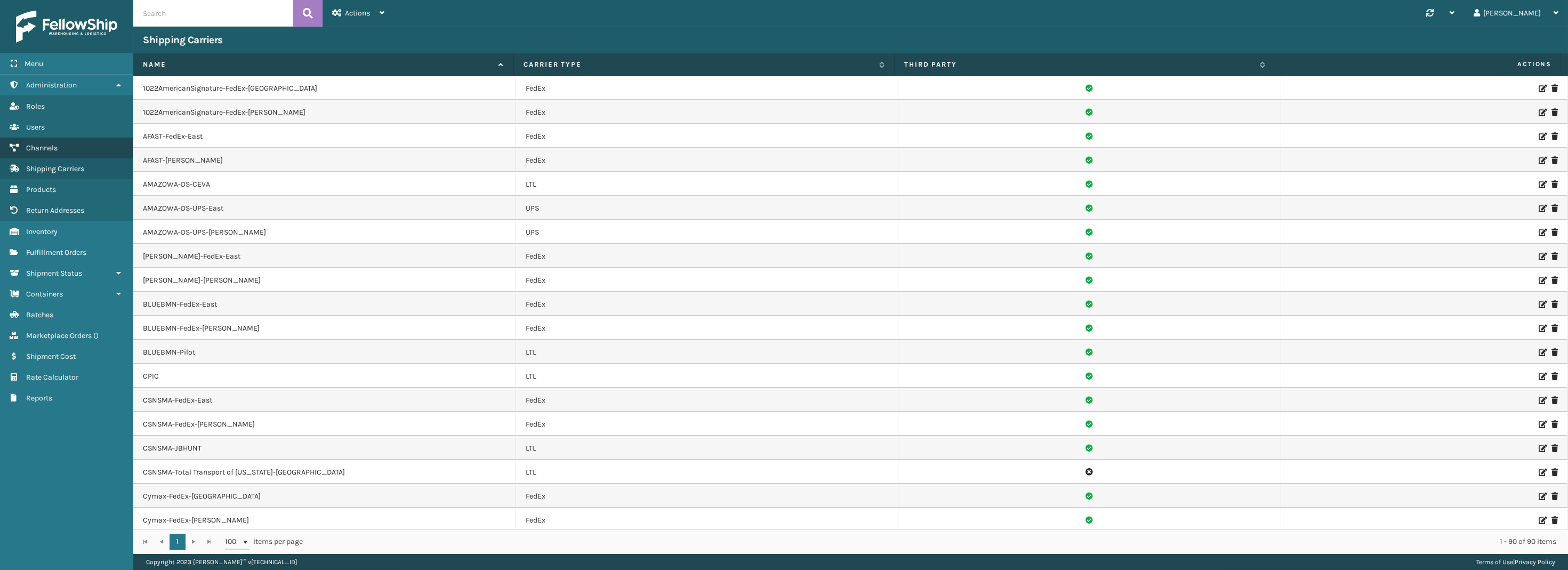
click at [56, 151] on span "Channels" at bounding box center [41, 148] width 31 height 9
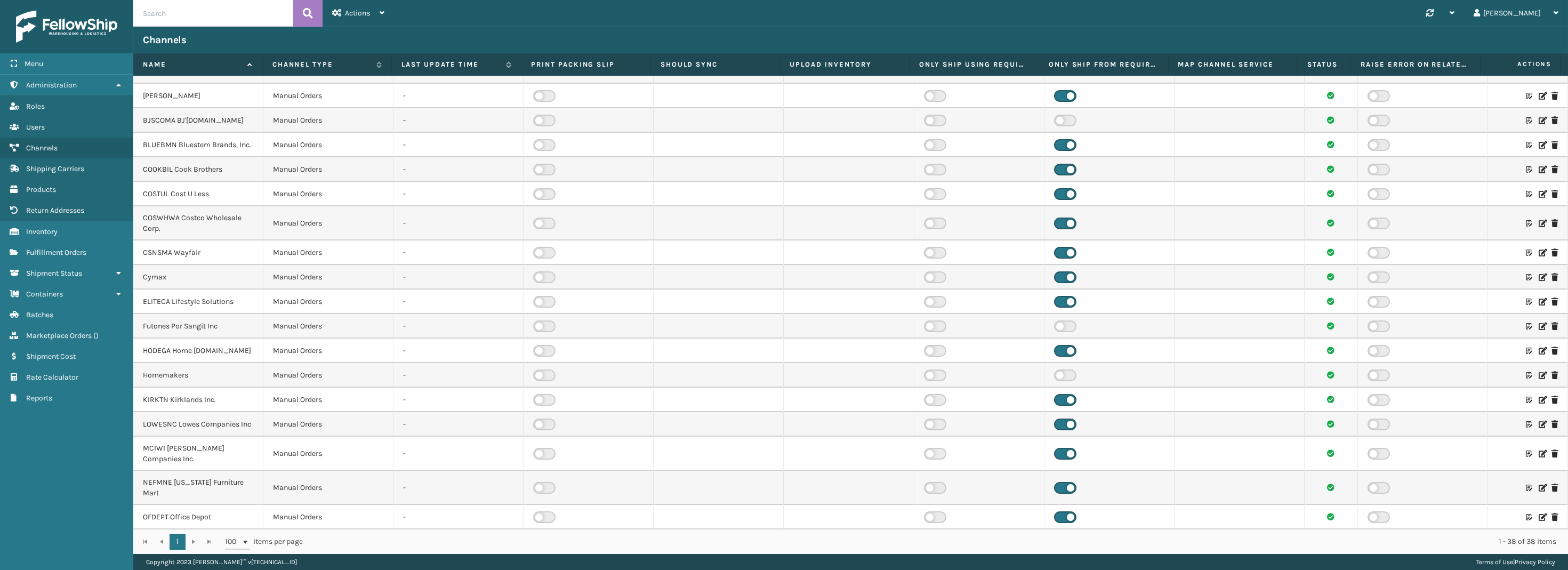
scroll to position [480, 0]
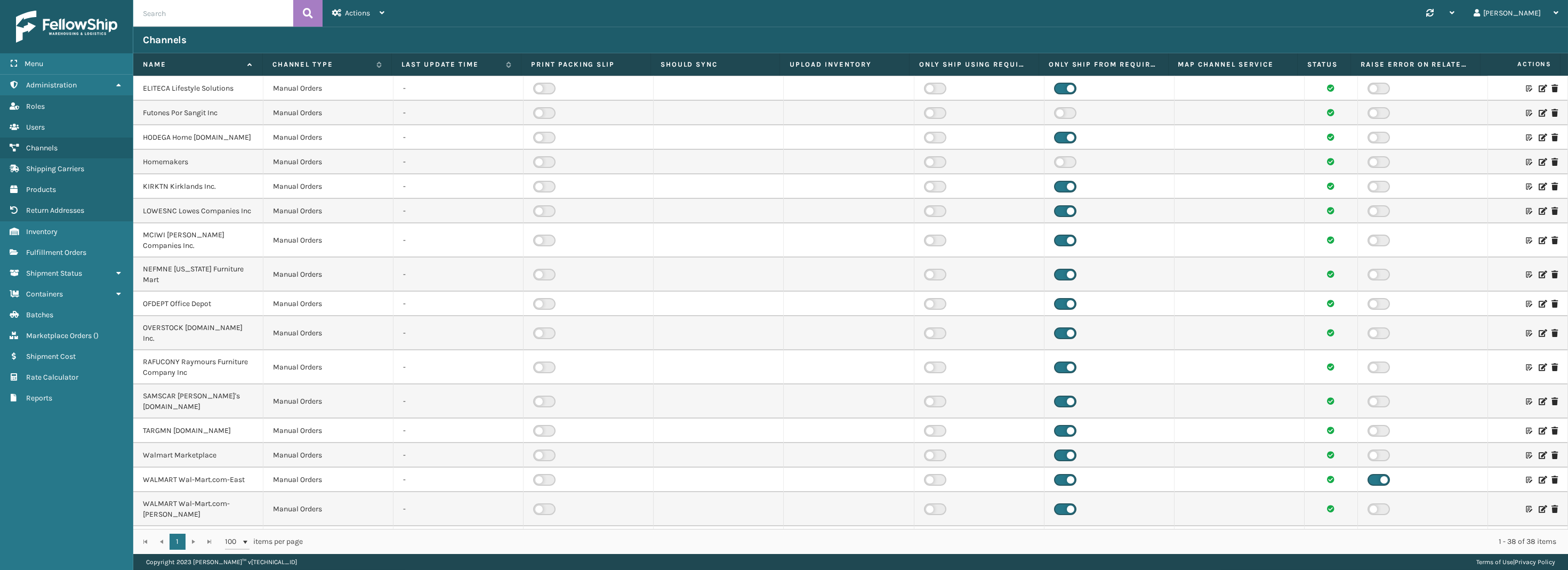
click at [1539, 301] on icon at bounding box center [1542, 304] width 7 height 8
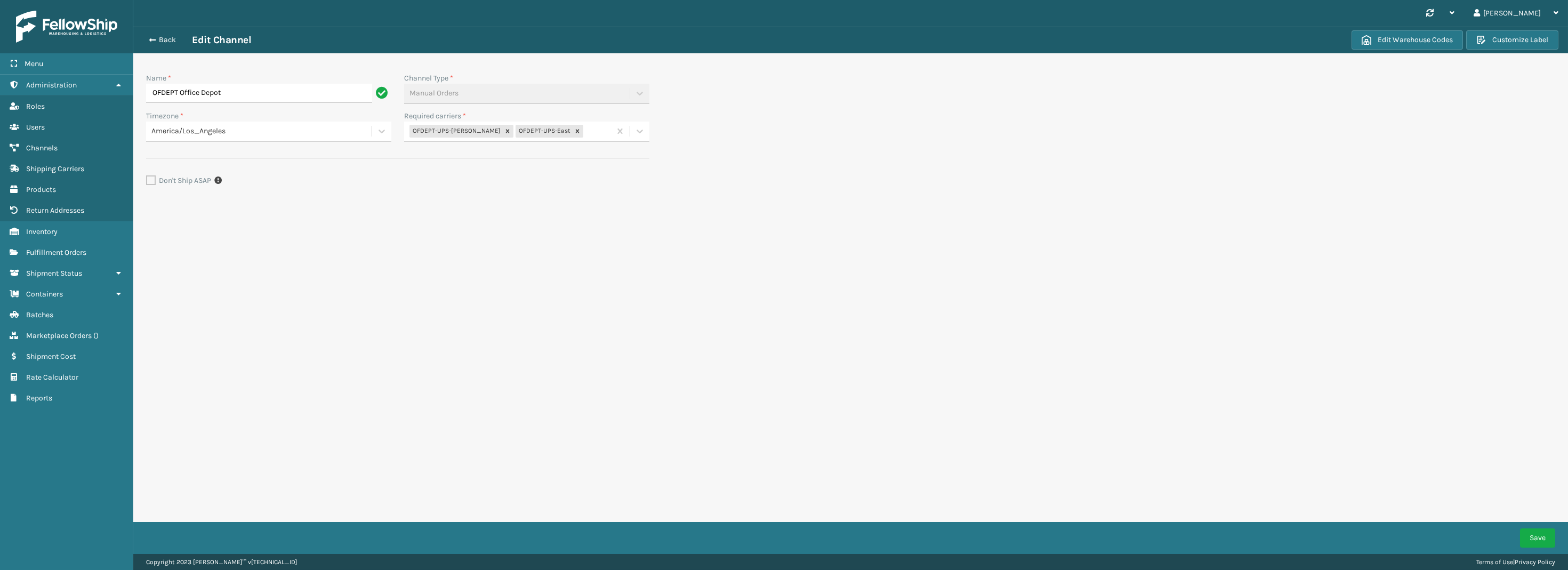
click at [587, 131] on div "OFDEPT-UPS-[PERSON_NAME] OFDEPT-UPS-East" at bounding box center [507, 131] width 206 height 18
type input "of"
click at [486, 180] on div "OFDEPT-FEDEX-East" at bounding box center [526, 177] width 245 height 20
click at [517, 143] on div "OFDEPT-UPS-[PERSON_NAME] OFDEPT-UPS-East OFDEPT-FEDEX-East" at bounding box center [507, 138] width 206 height 33
type input "ofd"
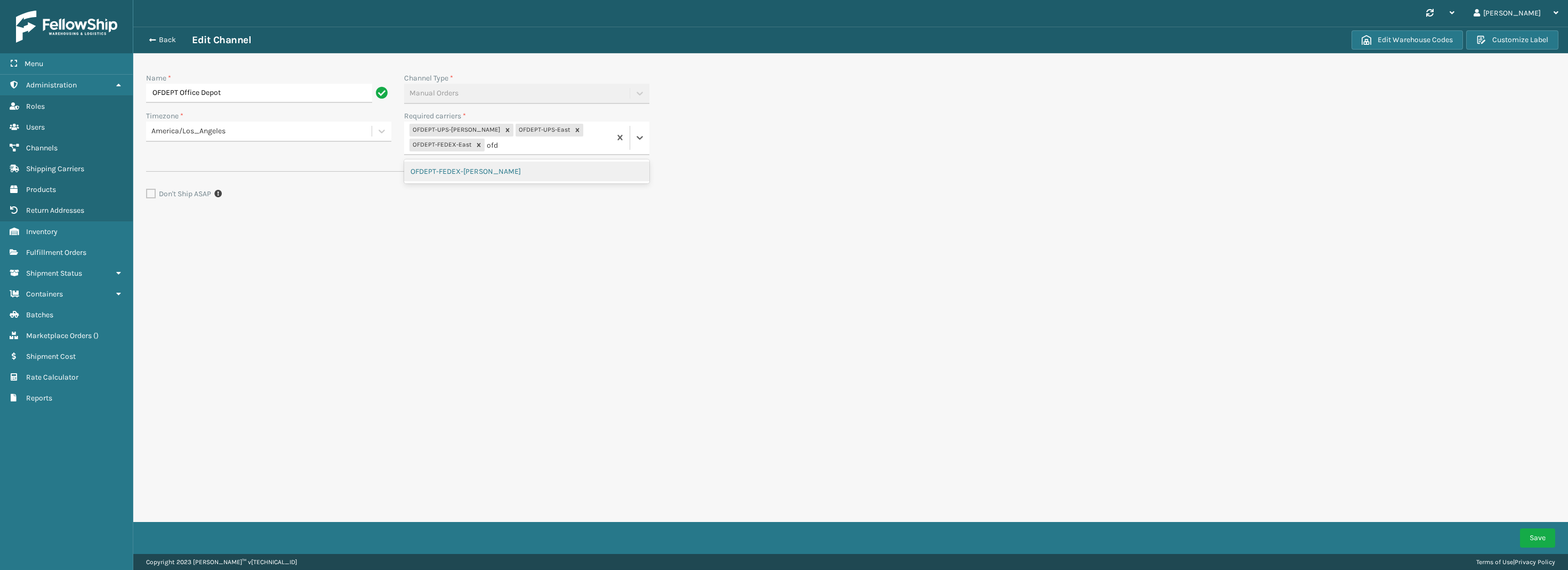
click at [489, 171] on div "OFDEPT-FEDEX-[PERSON_NAME]" at bounding box center [526, 171] width 245 height 20
click at [1531, 538] on button "Save" at bounding box center [1537, 538] width 35 height 19
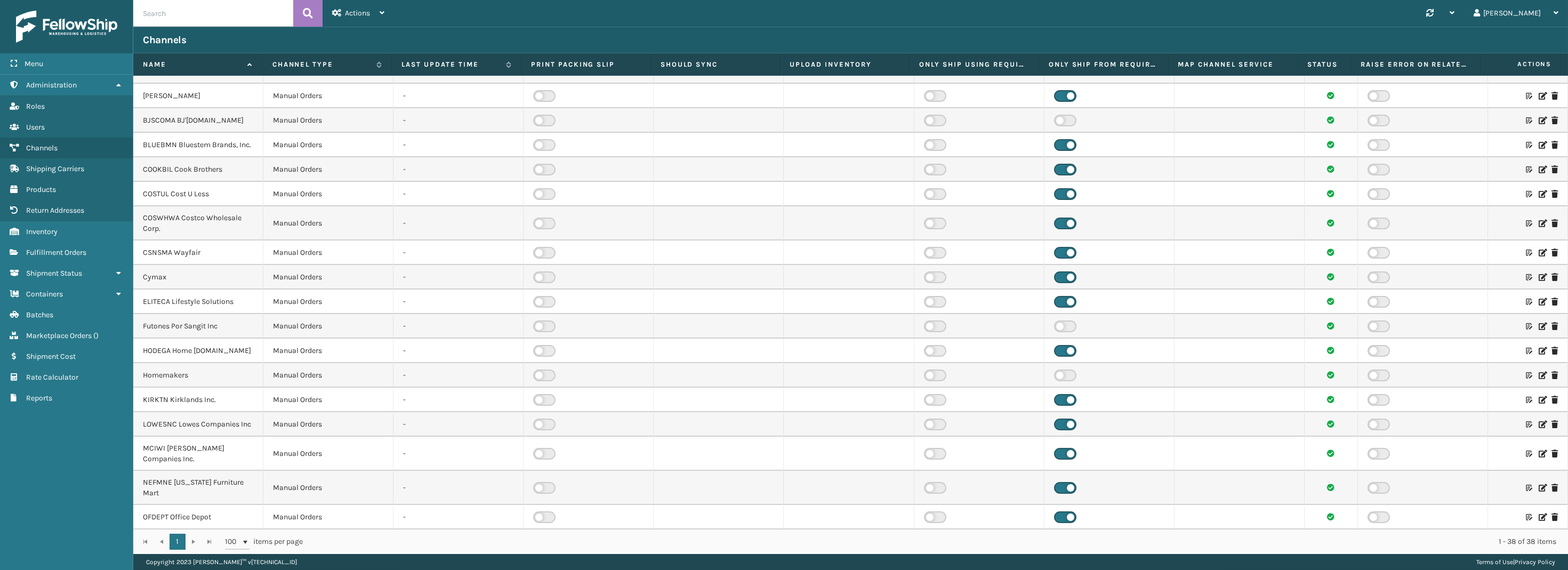
scroll to position [320, 0]
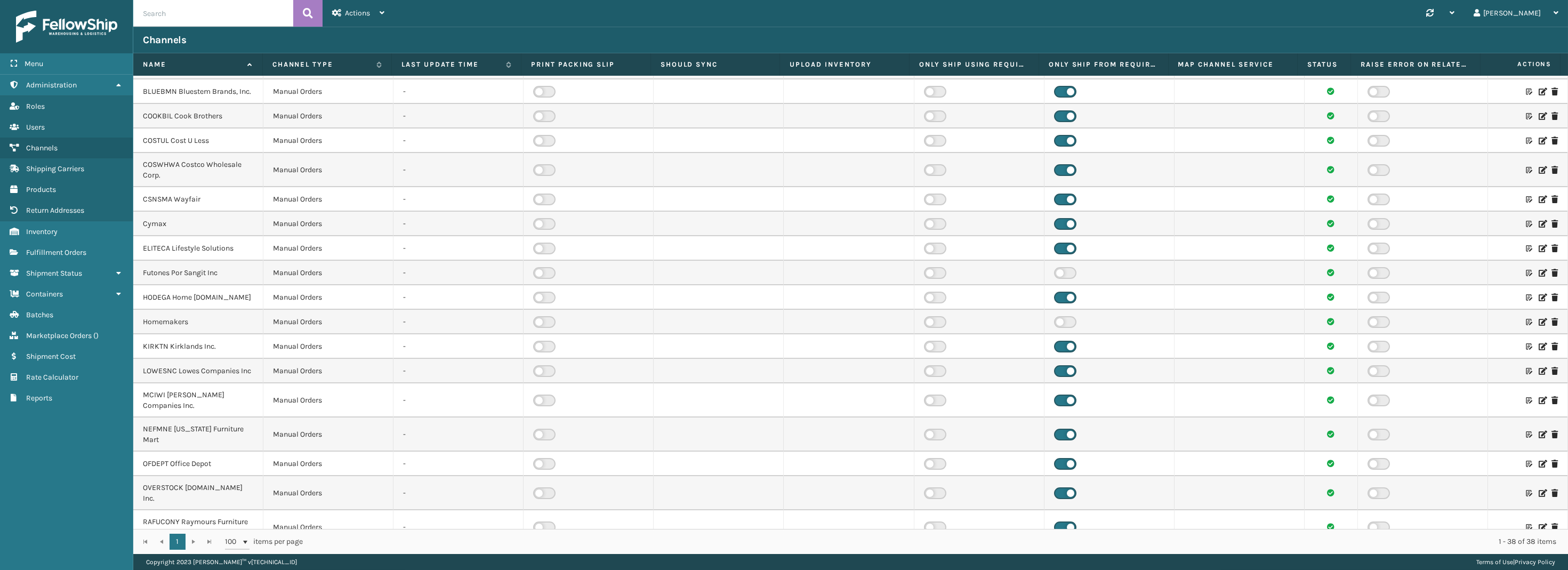
click at [1527, 461] on icon at bounding box center [1529, 464] width 7 height 8
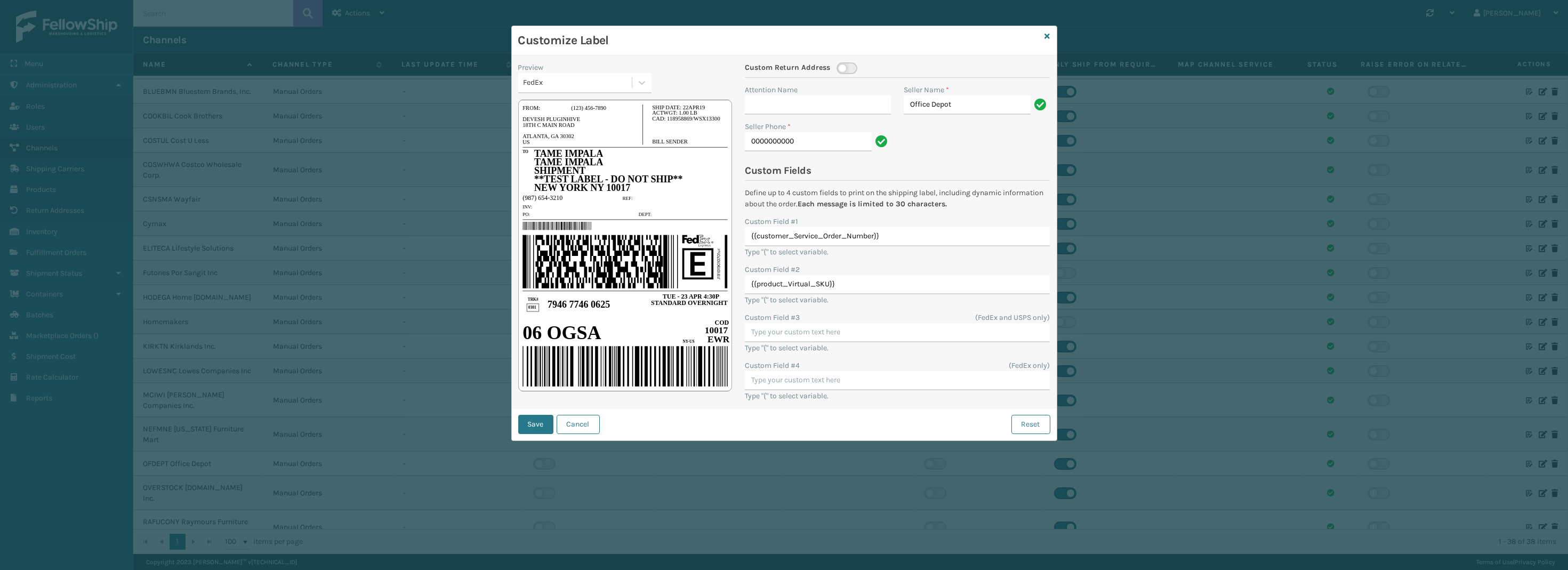
click at [593, 422] on button "Cancel" at bounding box center [578, 425] width 43 height 19
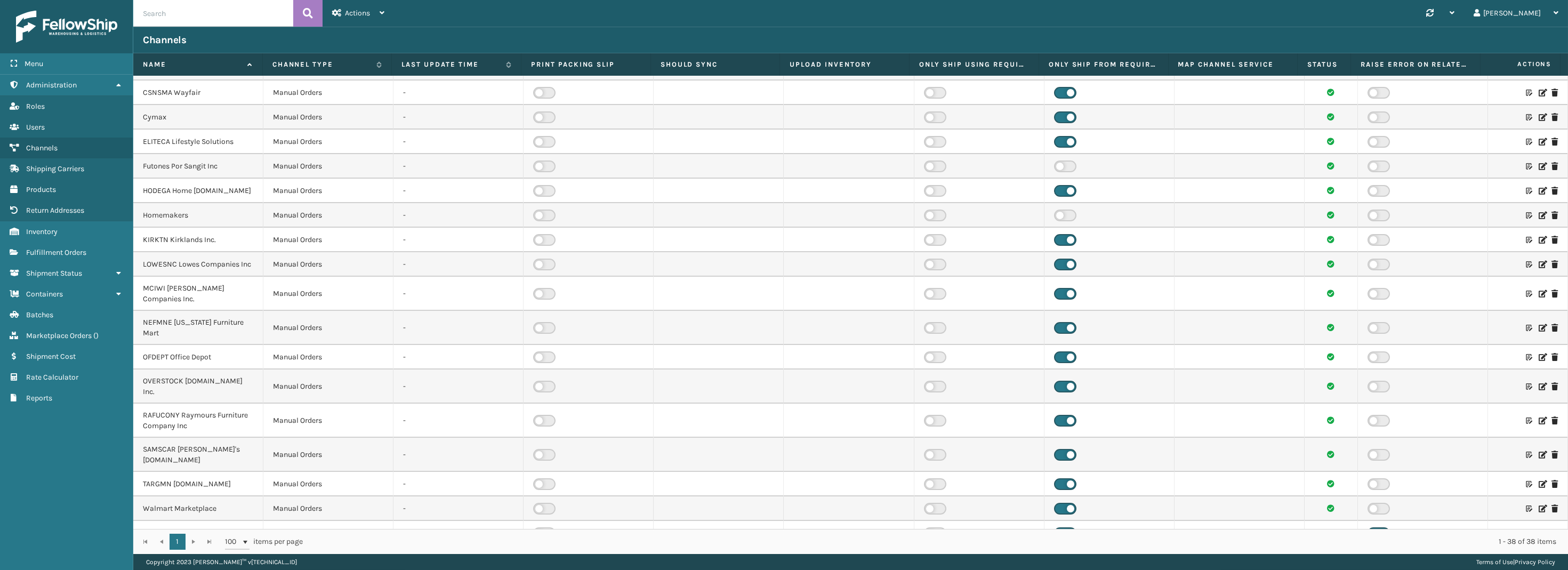
scroll to position [533, 0]
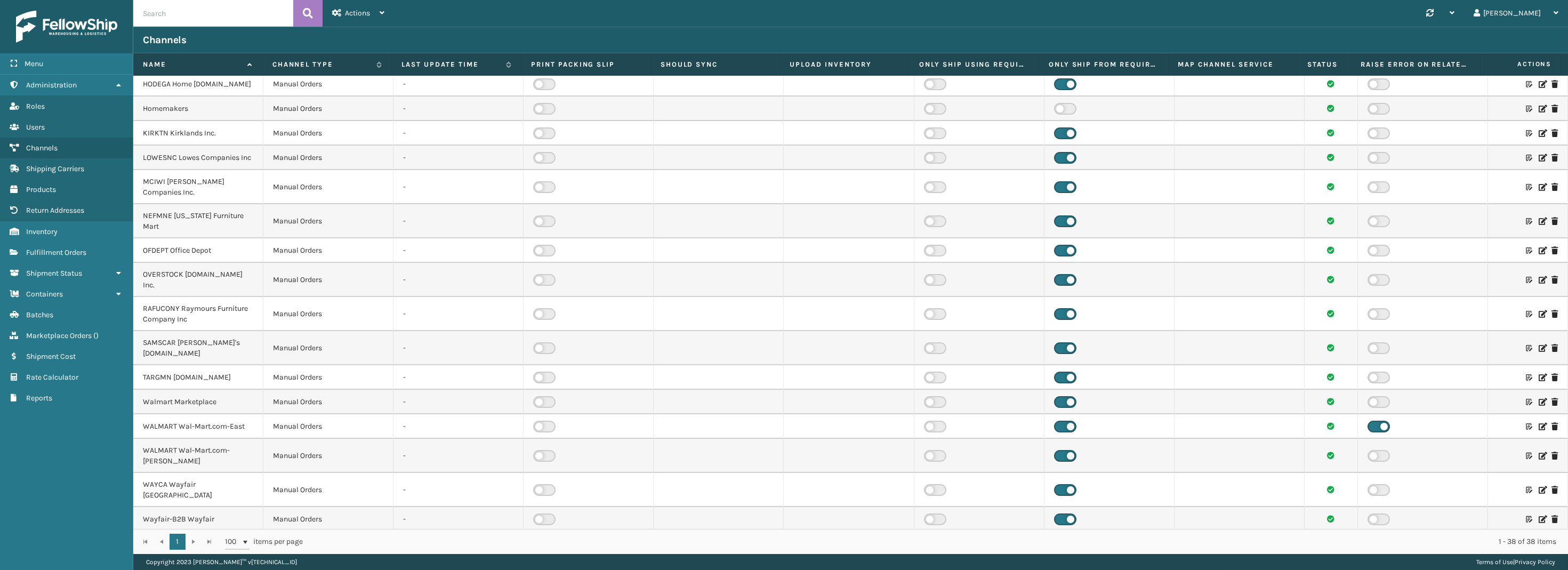
click at [1527, 516] on icon at bounding box center [1529, 520] width 7 height 8
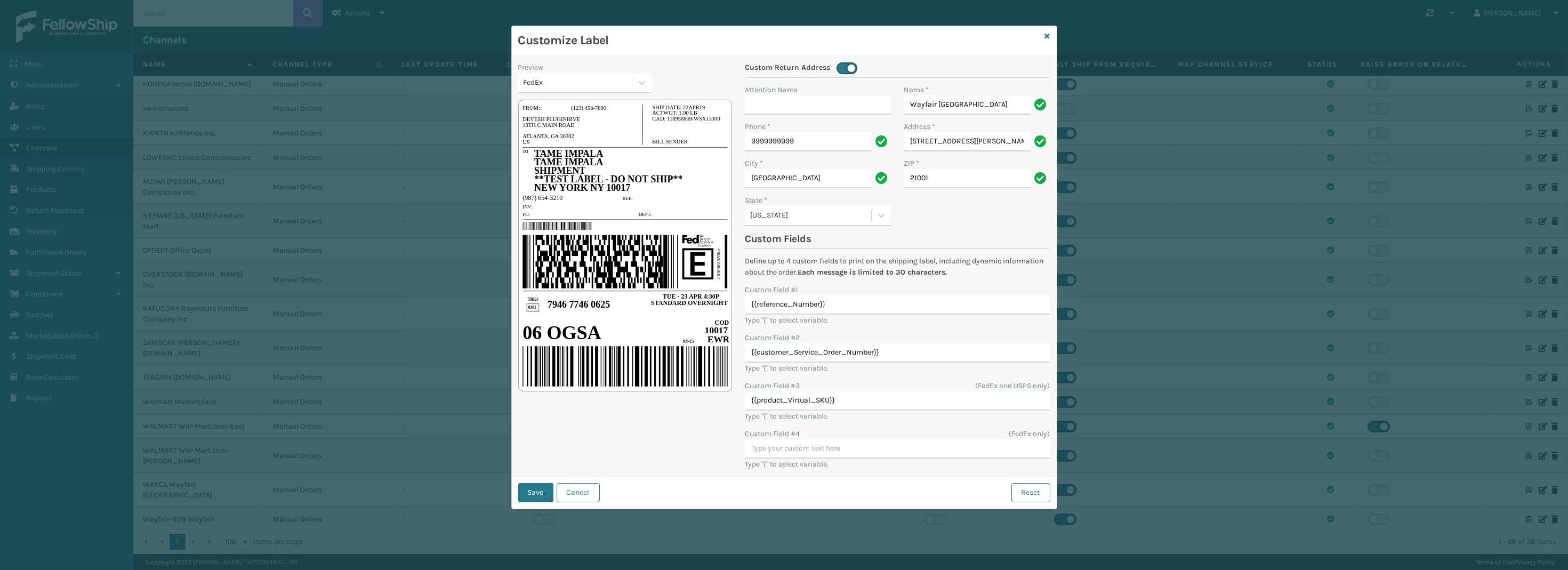
click at [1055, 39] on div "Customize Label" at bounding box center [784, 41] width 545 height 29
click at [1051, 38] on div "Customize Label" at bounding box center [784, 41] width 545 height 29
click at [1048, 36] on icon at bounding box center [1048, 37] width 6 height 8
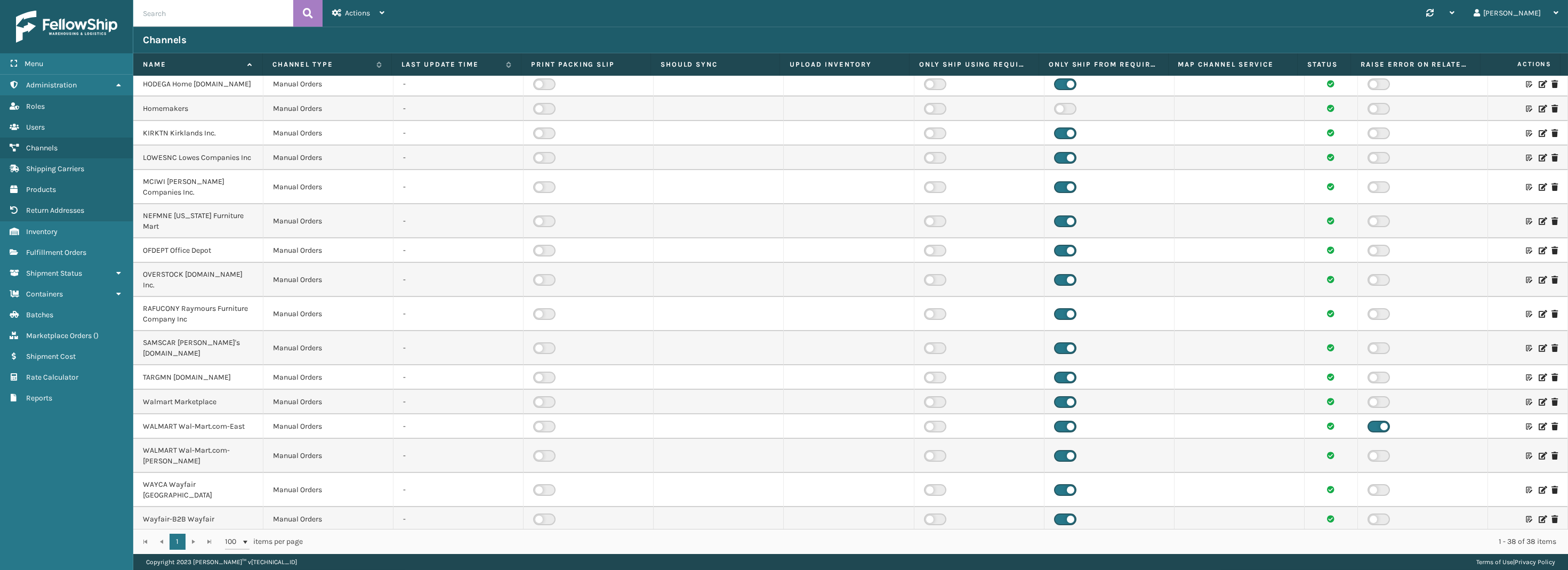
click at [1527, 247] on icon at bounding box center [1529, 251] width 7 height 8
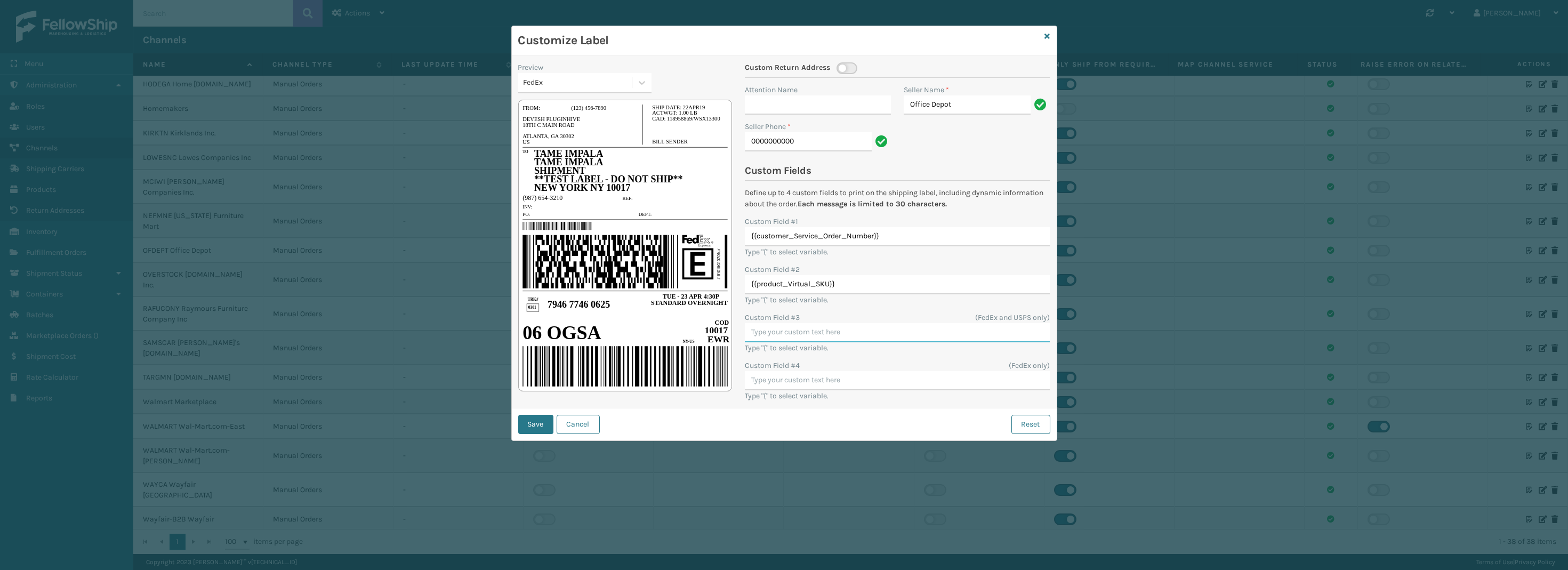
click at [816, 331] on input "Custom Field #3" at bounding box center [897, 333] width 305 height 19
type input "r"
type input "{"
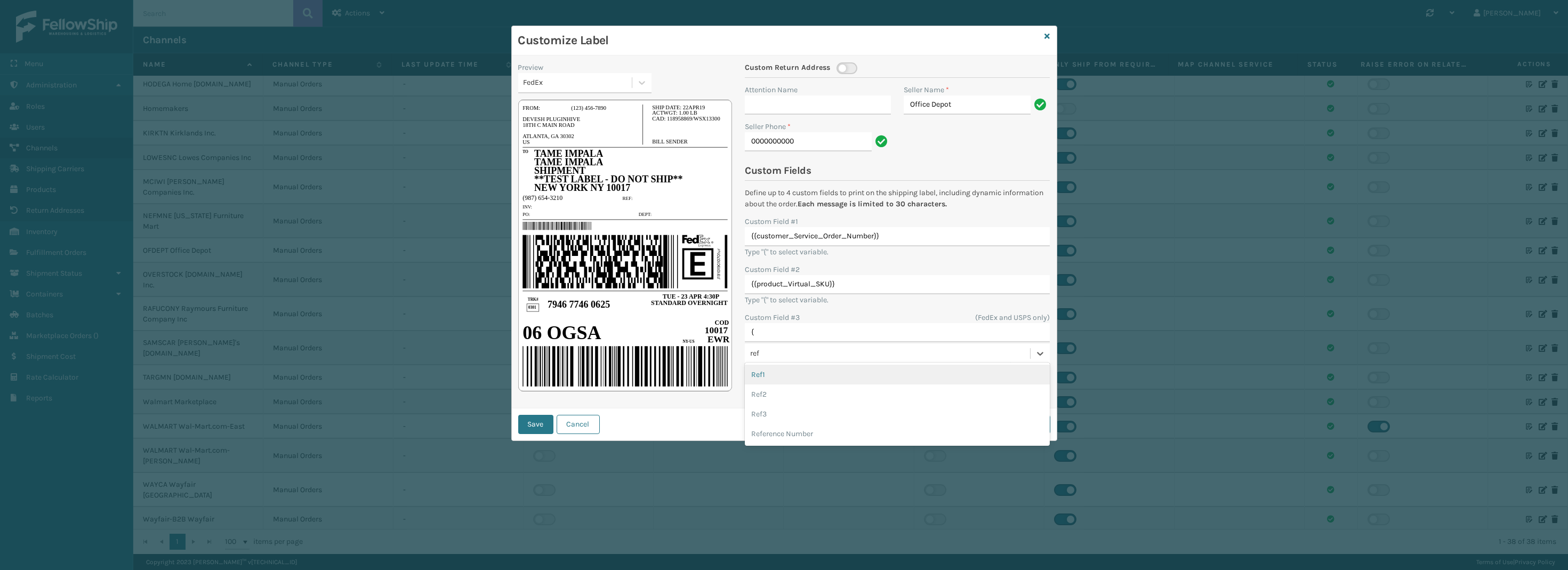
type input "refe"
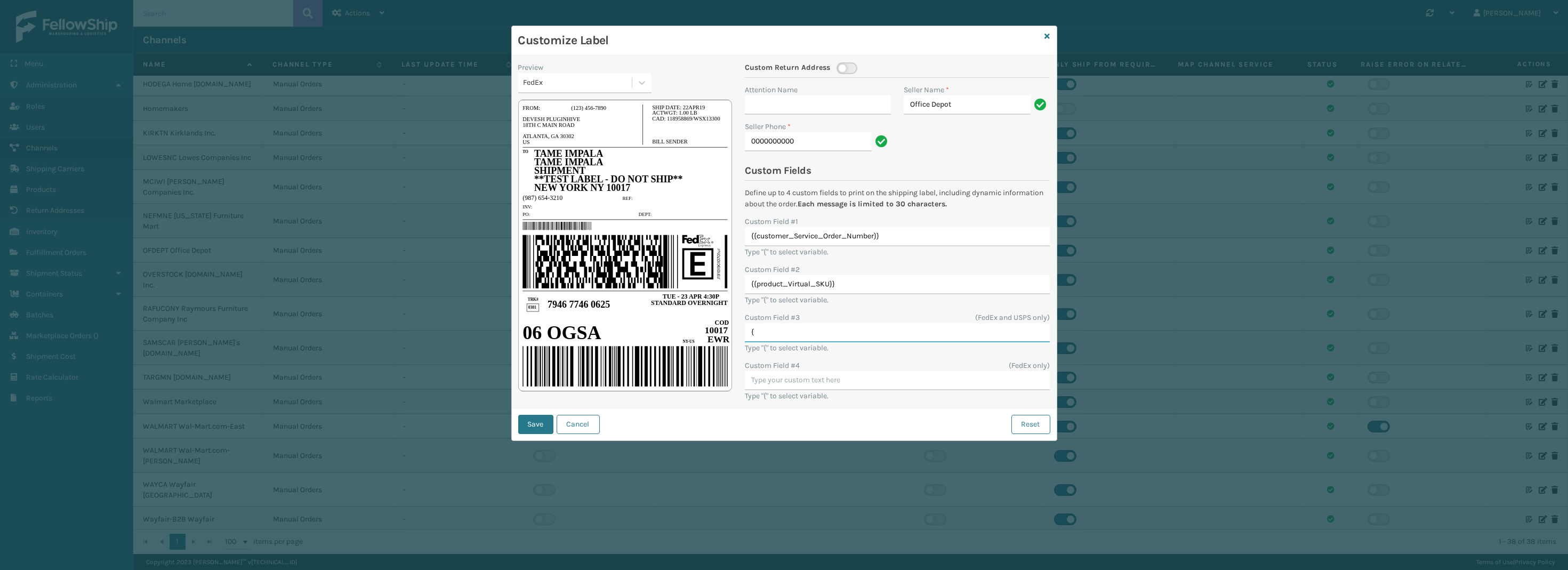
type input "{{reference_Number}}"
click at [639, 78] on icon at bounding box center [641, 82] width 10 height 10
click at [530, 418] on button "Save" at bounding box center [535, 425] width 35 height 19
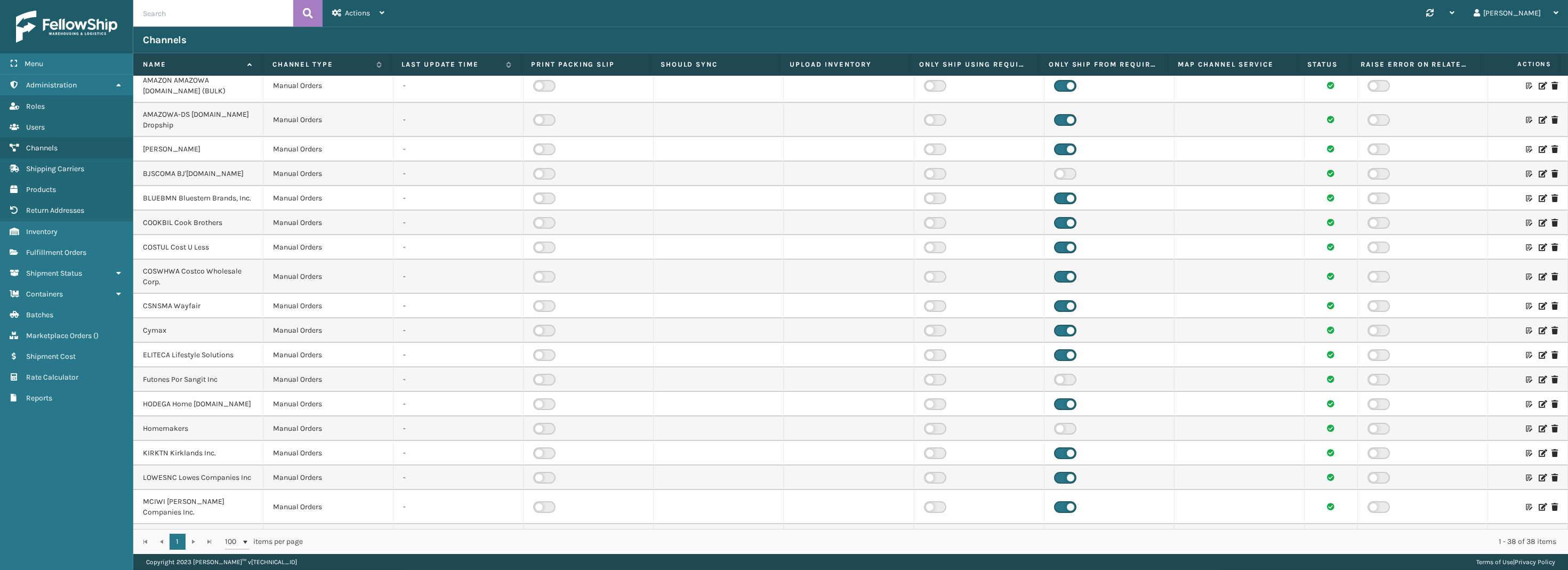
scroll to position [0, 0]
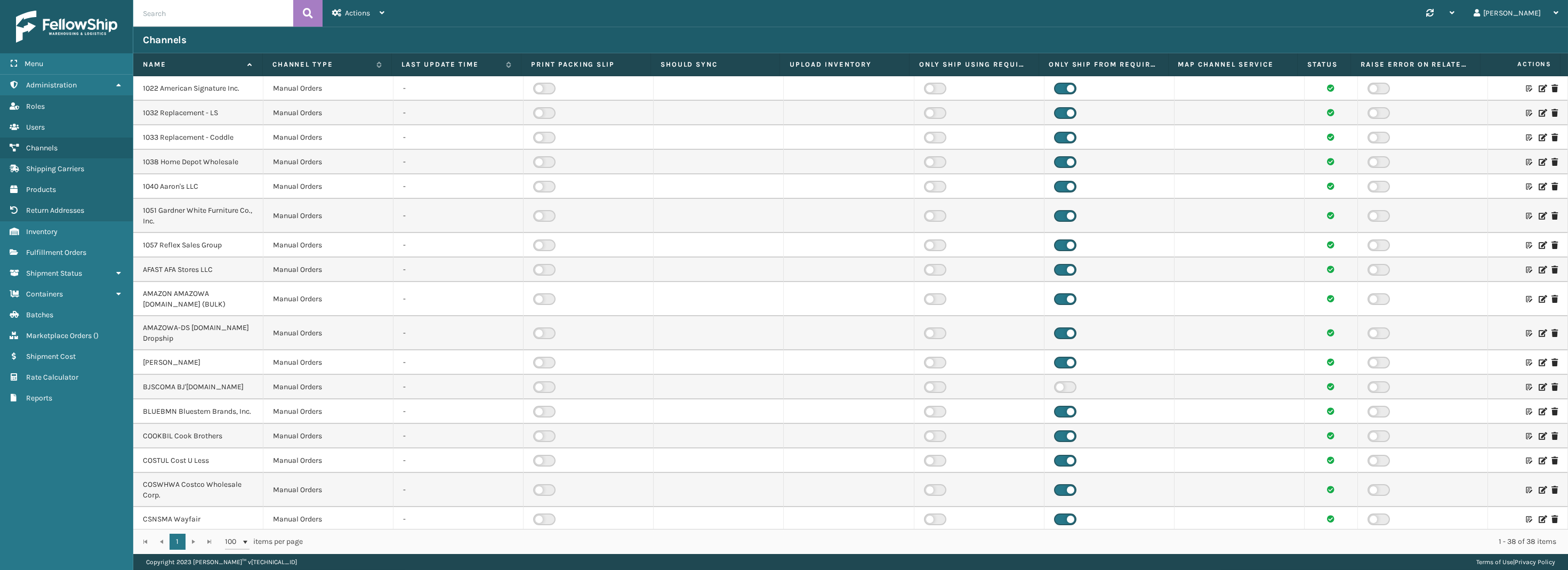
click at [1527, 518] on icon at bounding box center [1529, 520] width 7 height 8
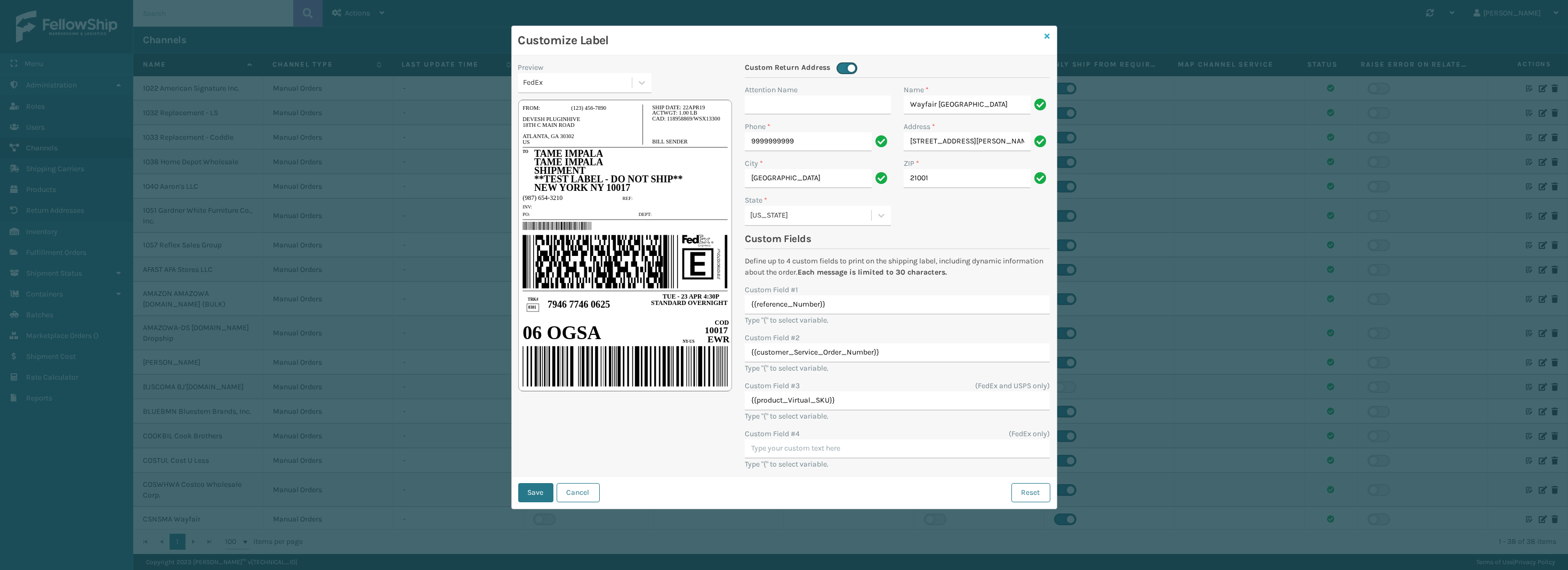
click at [1047, 33] on icon at bounding box center [1048, 37] width 6 height 8
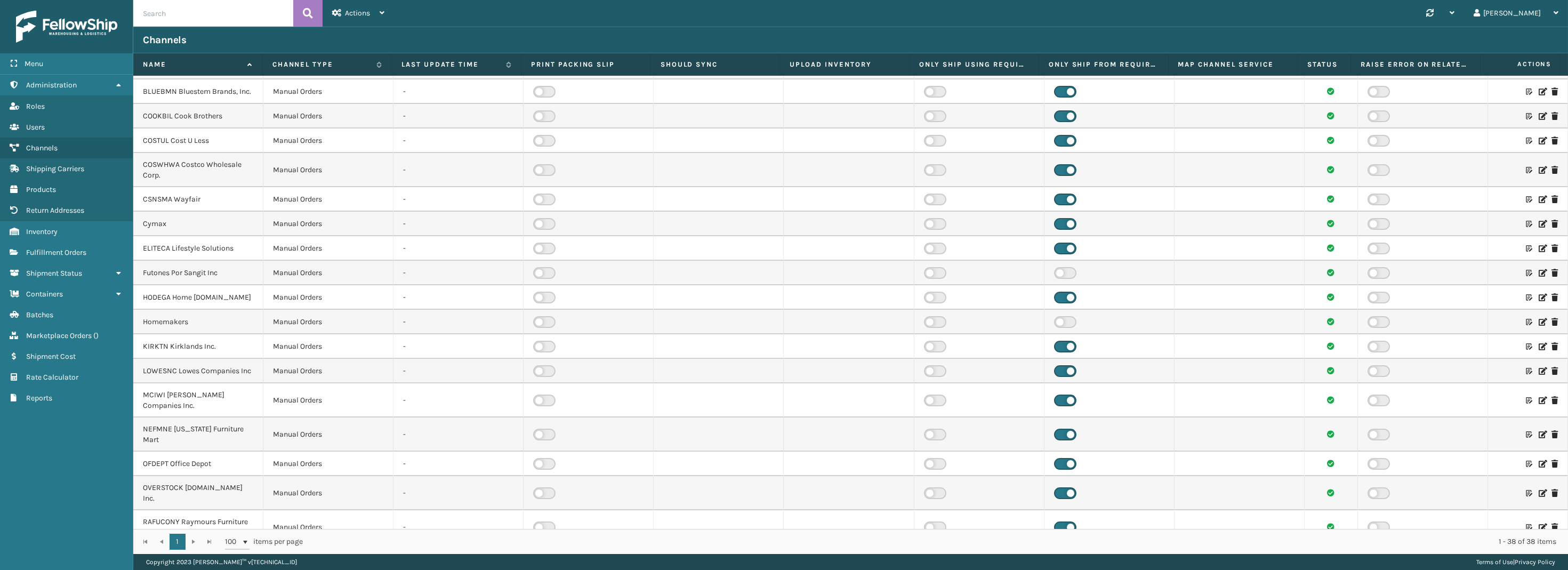
scroll to position [373, 0]
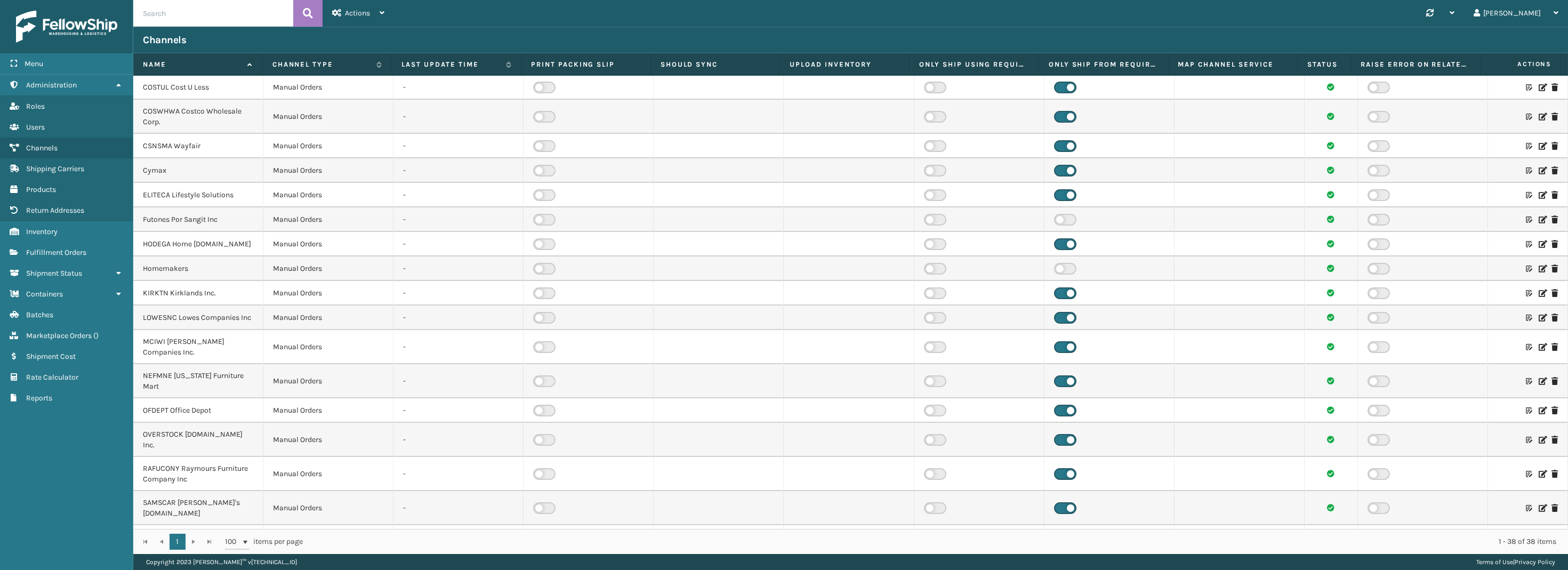
click at [1527, 407] on icon at bounding box center [1529, 411] width 7 height 8
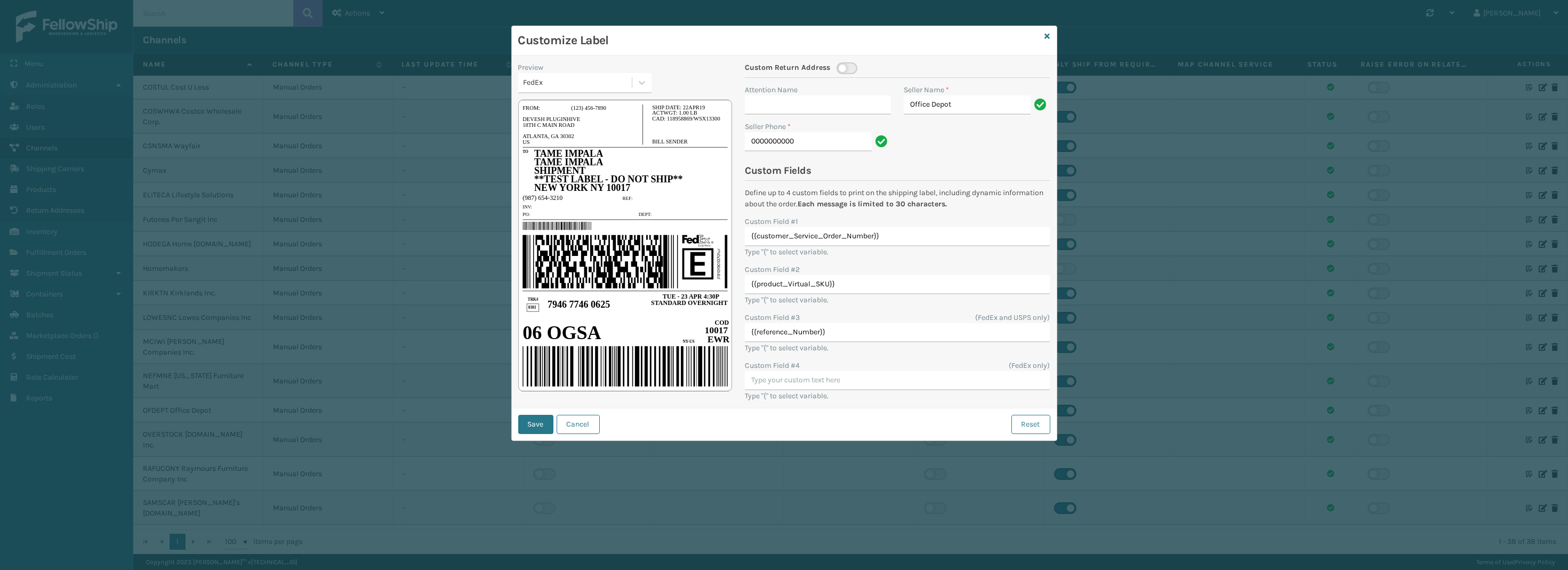
click at [1053, 34] on div "Customize Label" at bounding box center [784, 41] width 545 height 29
click at [1051, 35] on div "Customize Label" at bounding box center [784, 41] width 545 height 29
click at [1048, 36] on icon at bounding box center [1048, 37] width 6 height 8
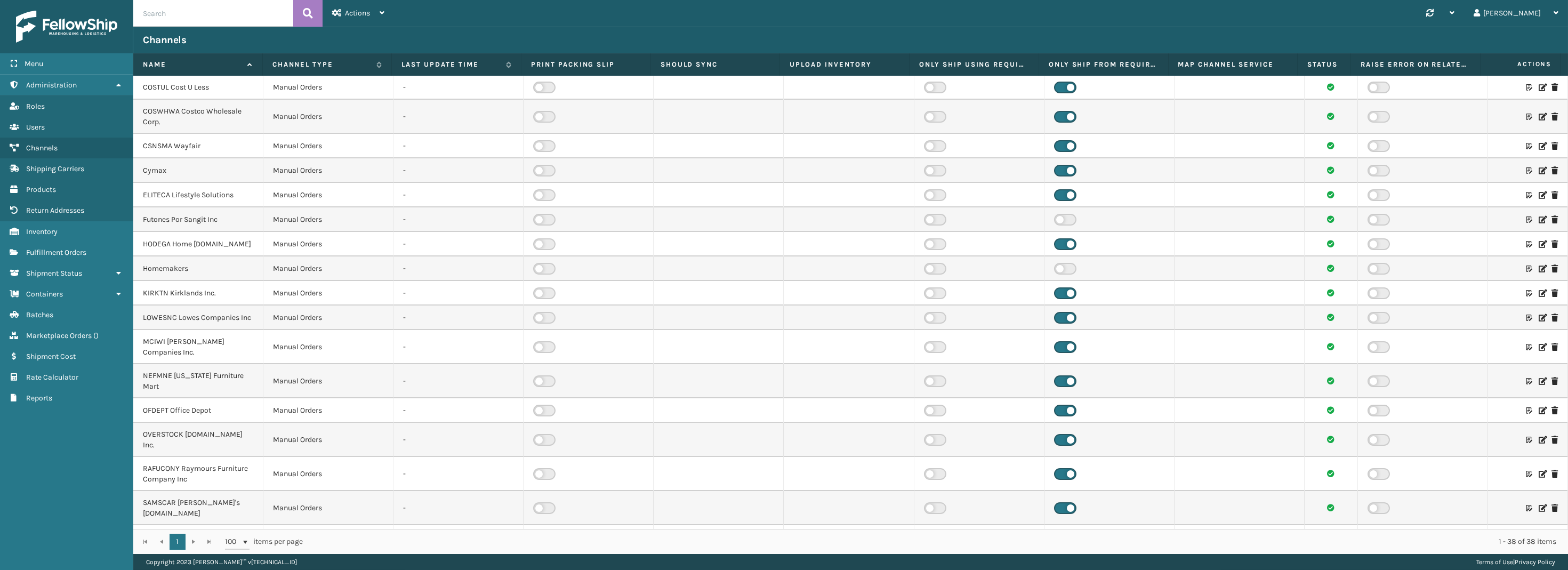
click at [1063, 269] on label at bounding box center [1066, 269] width 23 height 11
click at [1061, 269] on input "checkbox" at bounding box center [1058, 266] width 7 height 7
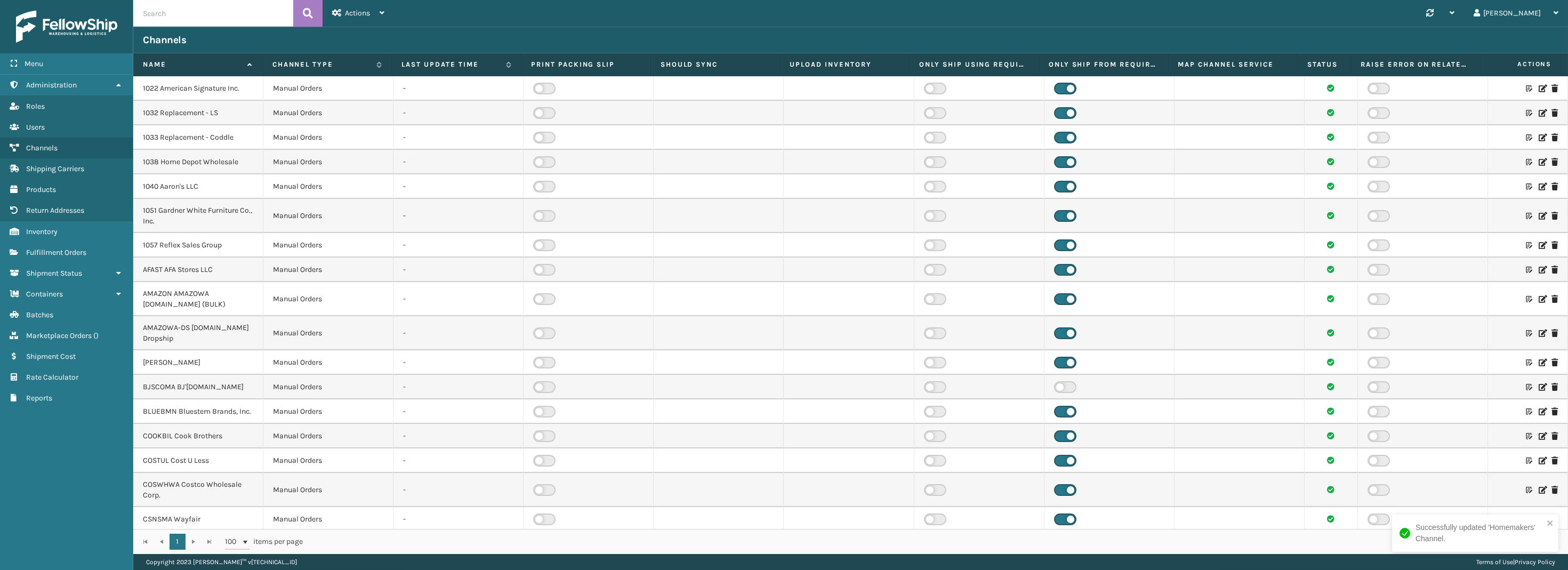
click at [1057, 392] on label at bounding box center [1066, 387] width 23 height 11
click at [1057, 388] on input "checkbox" at bounding box center [1058, 384] width 7 height 7
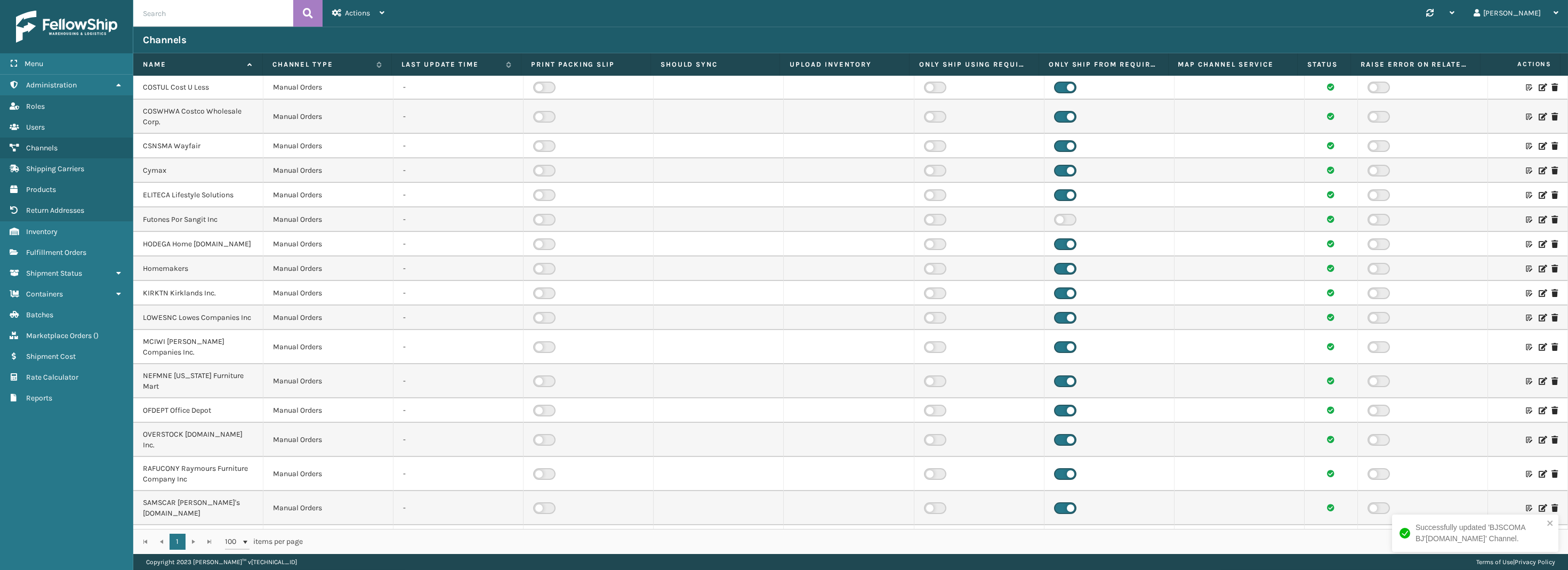
scroll to position [320, 0]
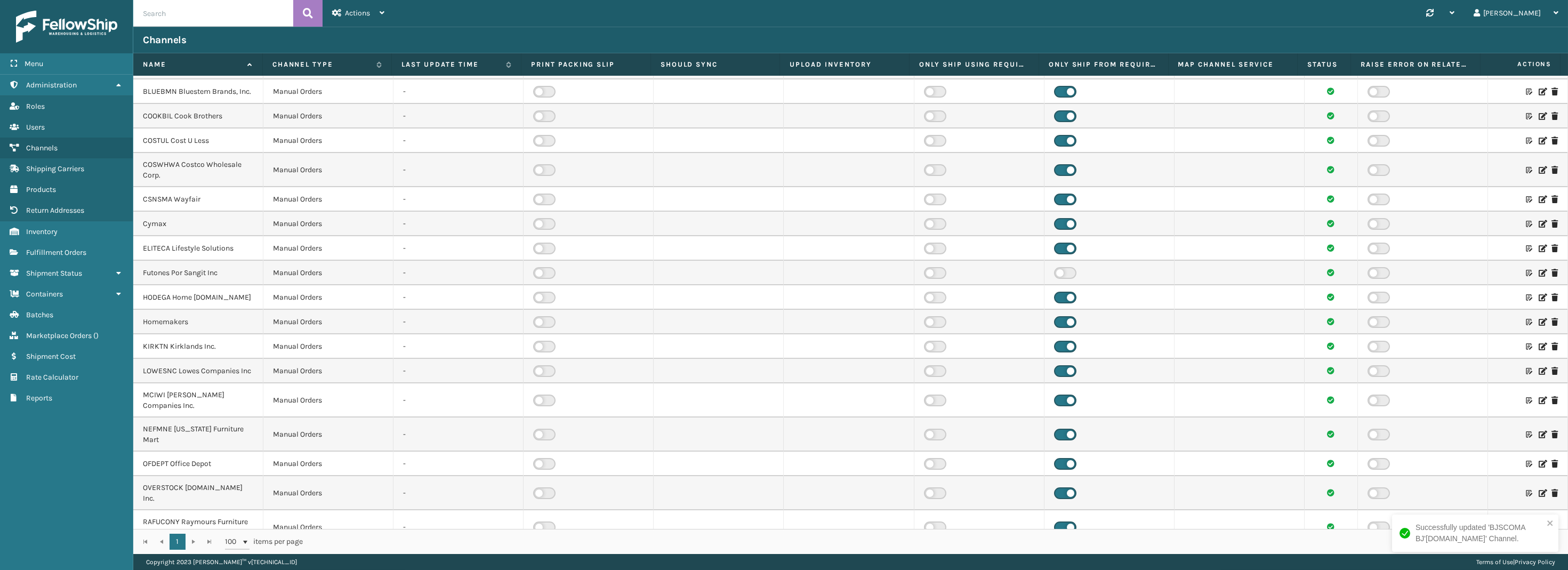
click at [1057, 269] on label at bounding box center [1066, 273] width 23 height 11
click at [1057, 269] on input "checkbox" at bounding box center [1058, 270] width 7 height 7
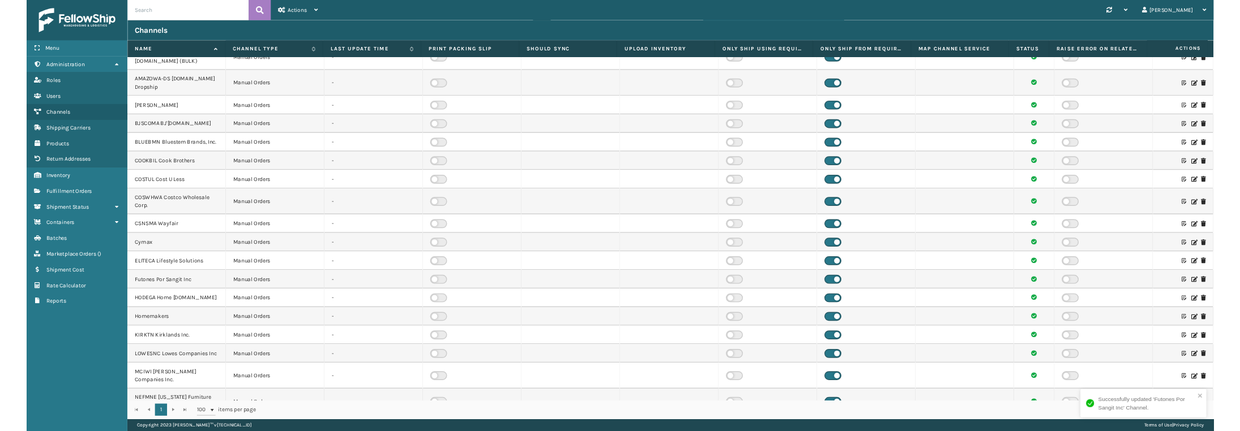
scroll to position [0, 0]
